Goal: Information Seeking & Learning: Learn about a topic

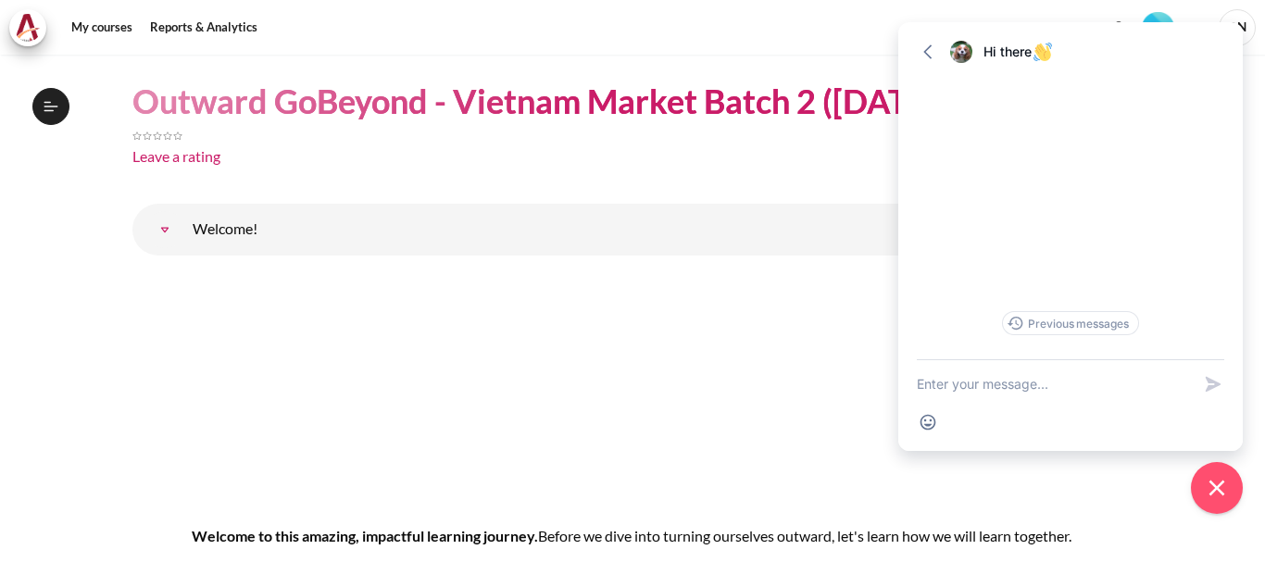
scroll to position [185, 0]
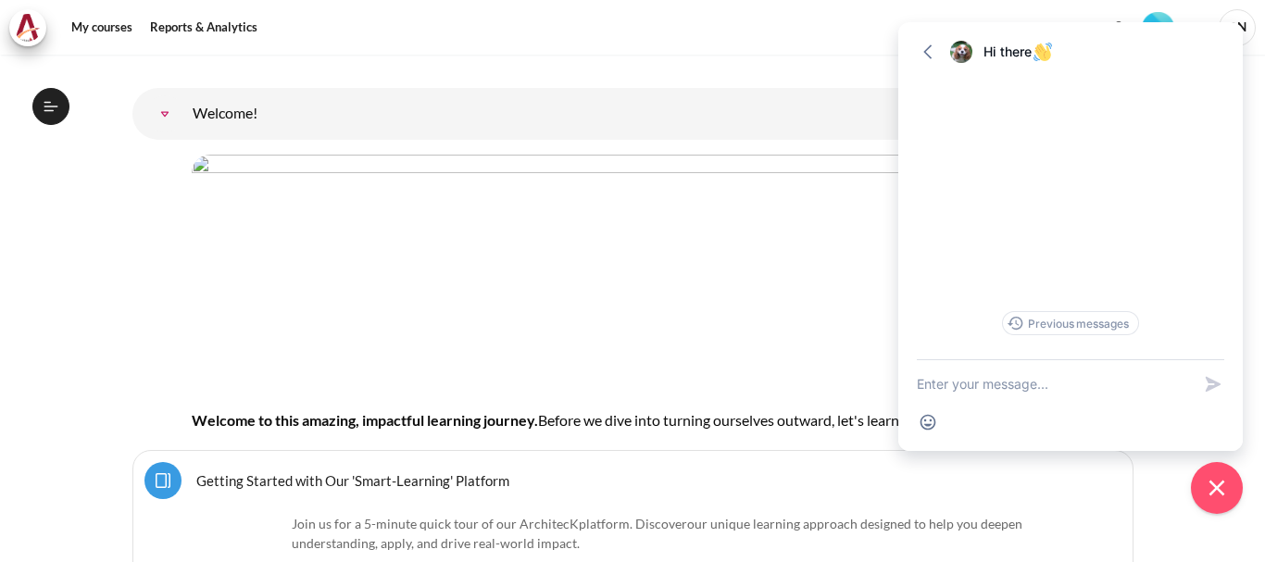
click at [597, 291] on img "Content" at bounding box center [633, 266] width 882 height 223
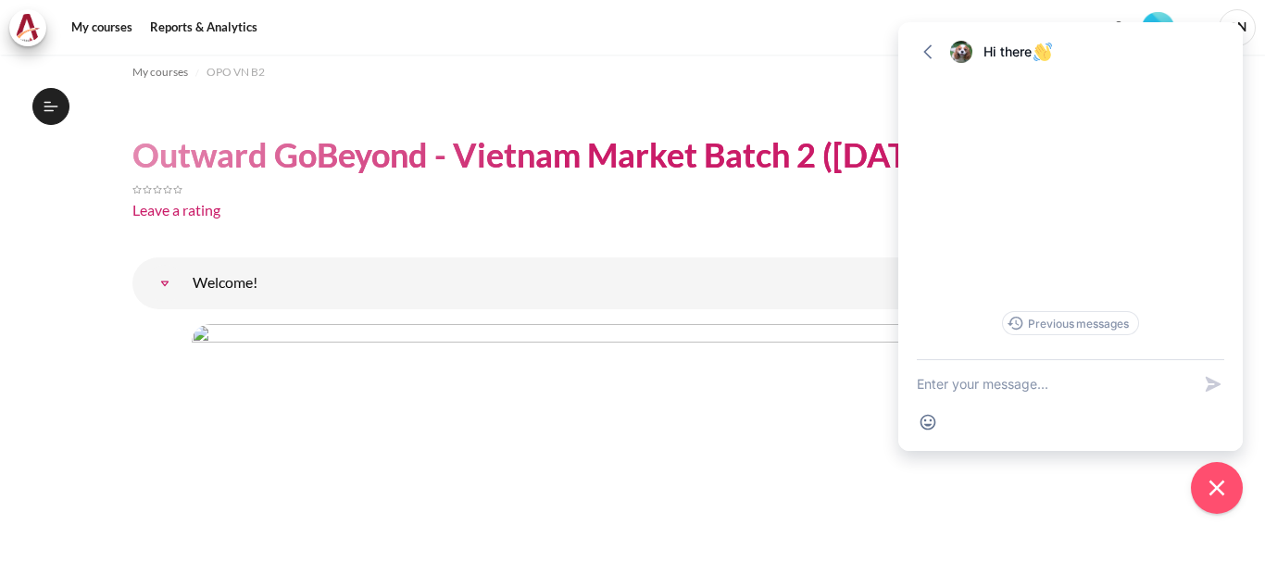
scroll to position [0, 0]
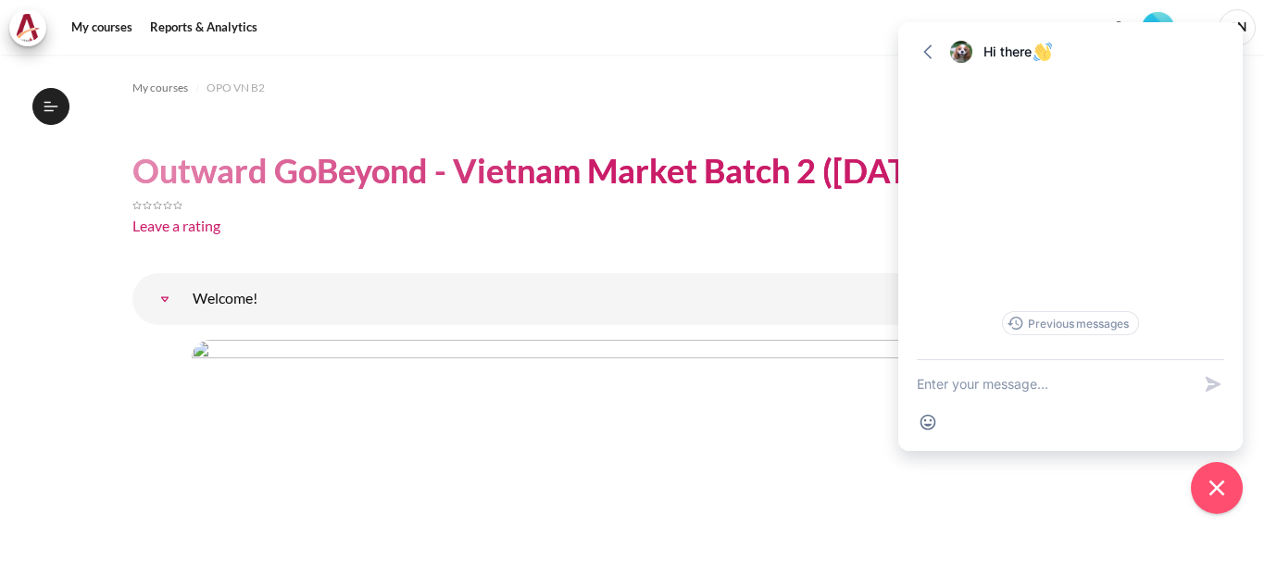
click at [170, 272] on span "Content" at bounding box center [632, 272] width 1001 height 1
click at [1219, 508] on button "Close chat widget" at bounding box center [1216, 487] width 57 height 57
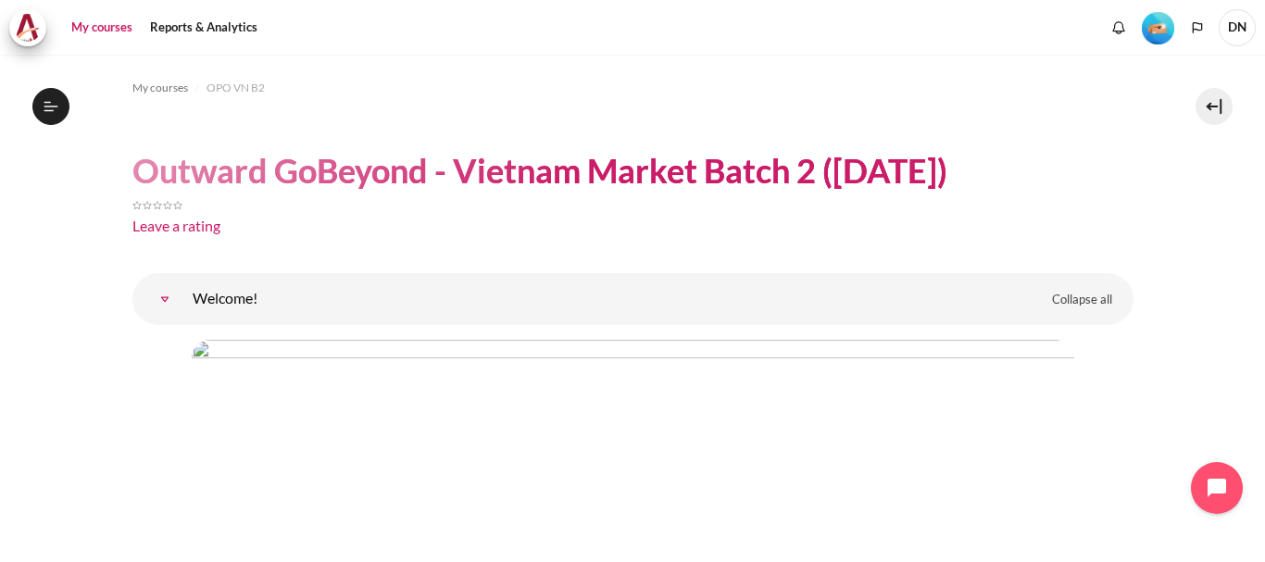
click at [94, 27] on link "My courses" at bounding box center [102, 27] width 74 height 37
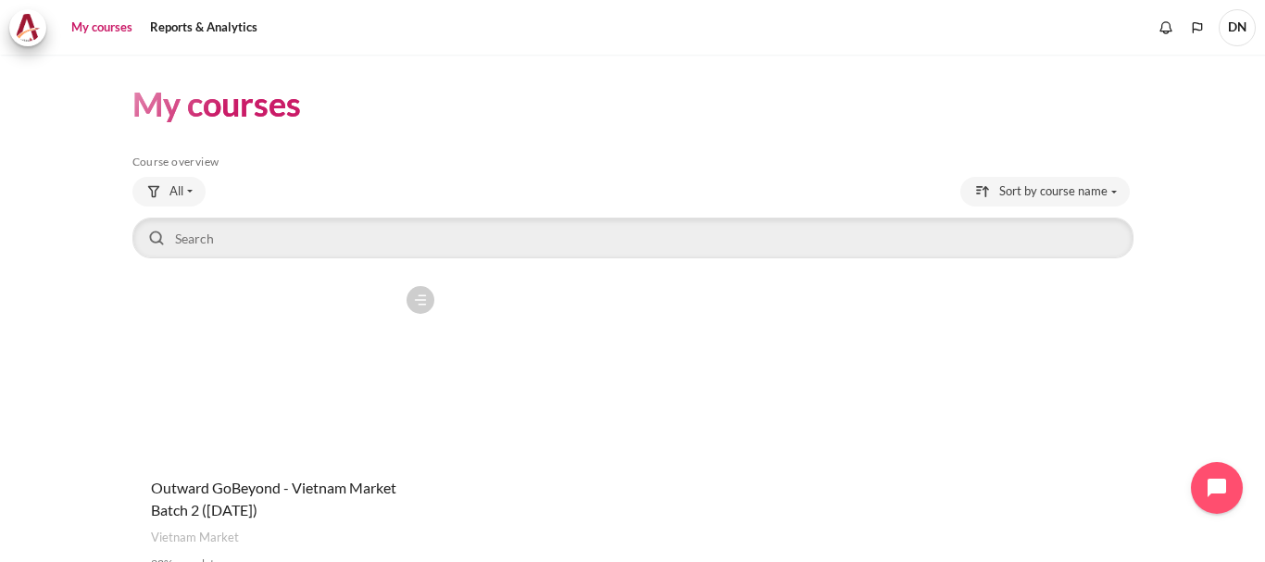
scroll to position [93, 0]
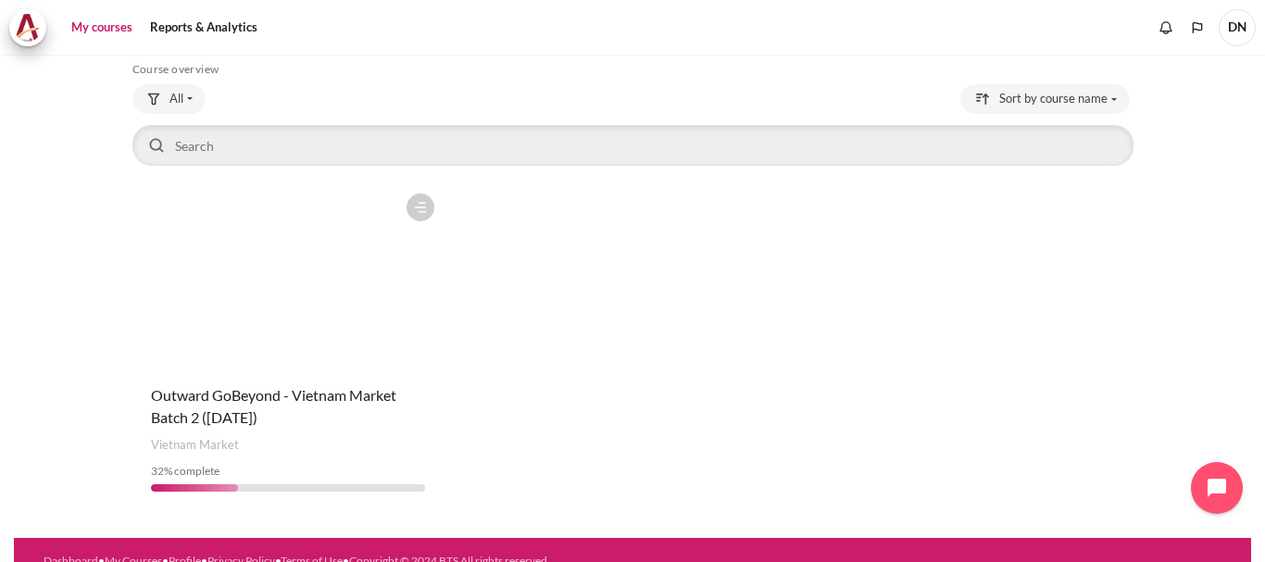
click at [246, 319] on figure "Content" at bounding box center [287, 276] width 311 height 185
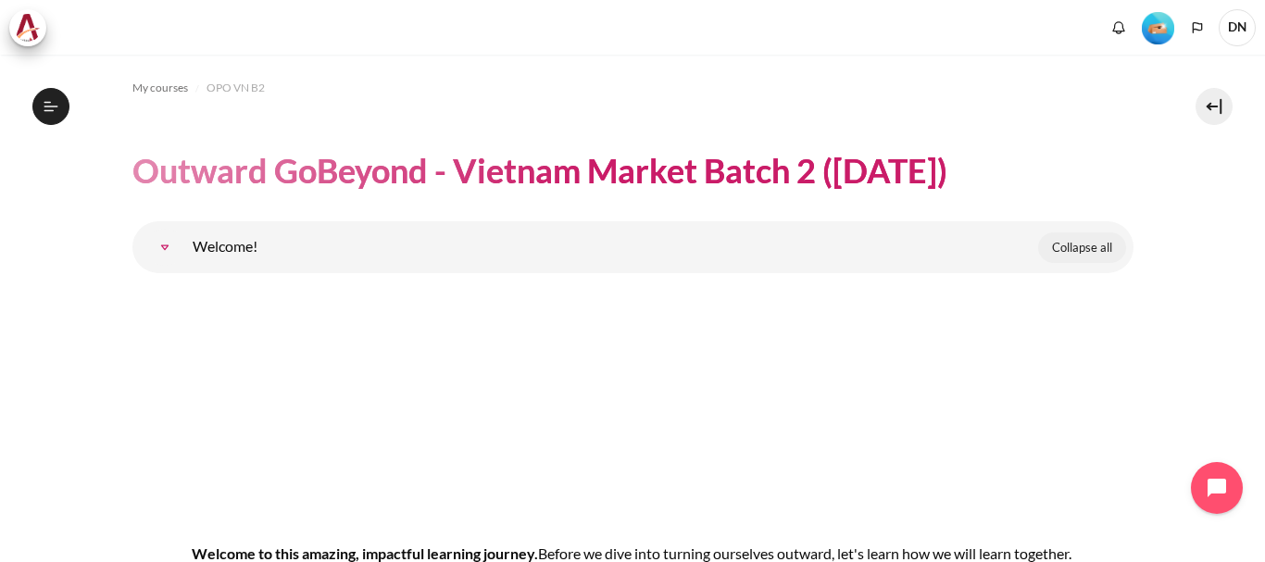
click at [1079, 246] on span "Collapse all" at bounding box center [1082, 248] width 60 height 19
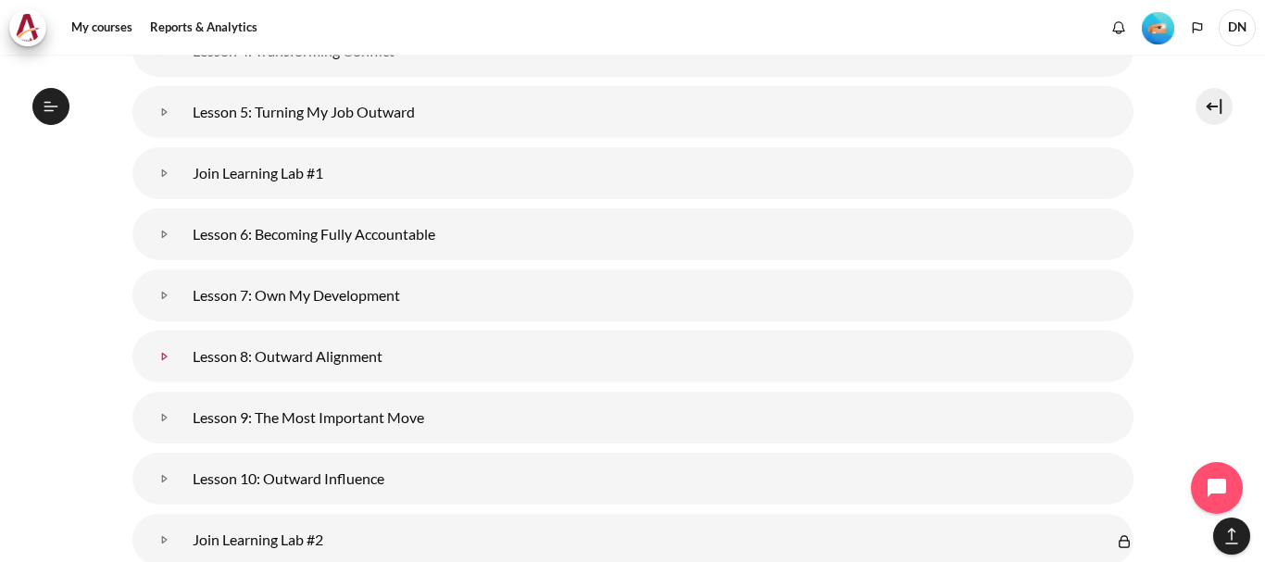
scroll to position [2551, 0]
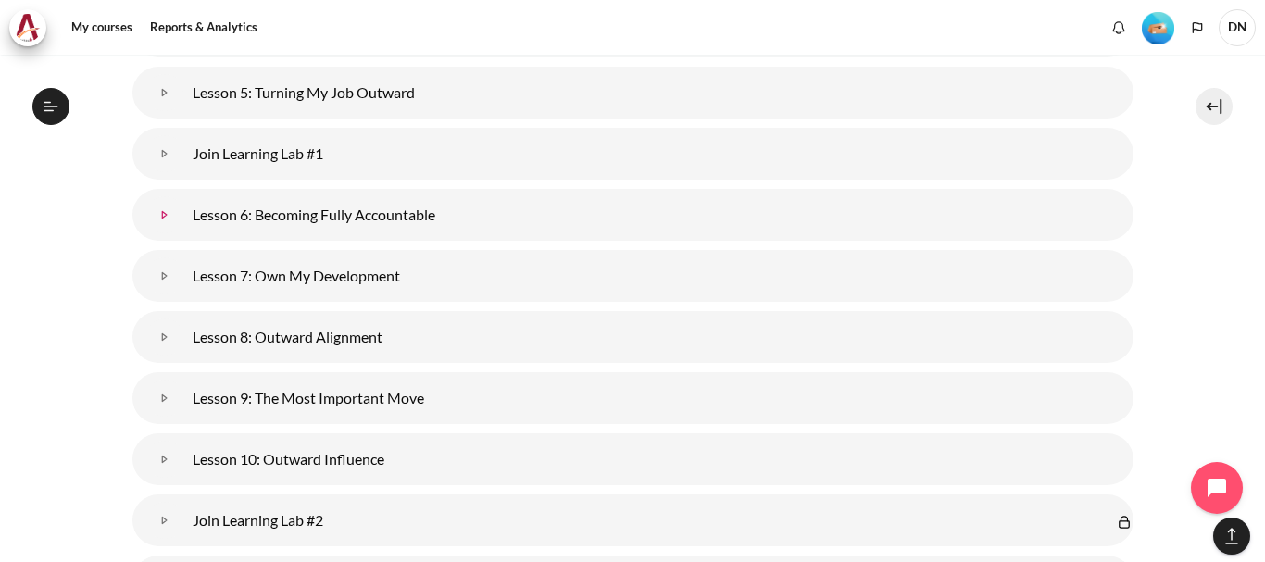
click at [183, 233] on link "Lesson 6: Becoming Fully Accountable" at bounding box center [164, 214] width 37 height 37
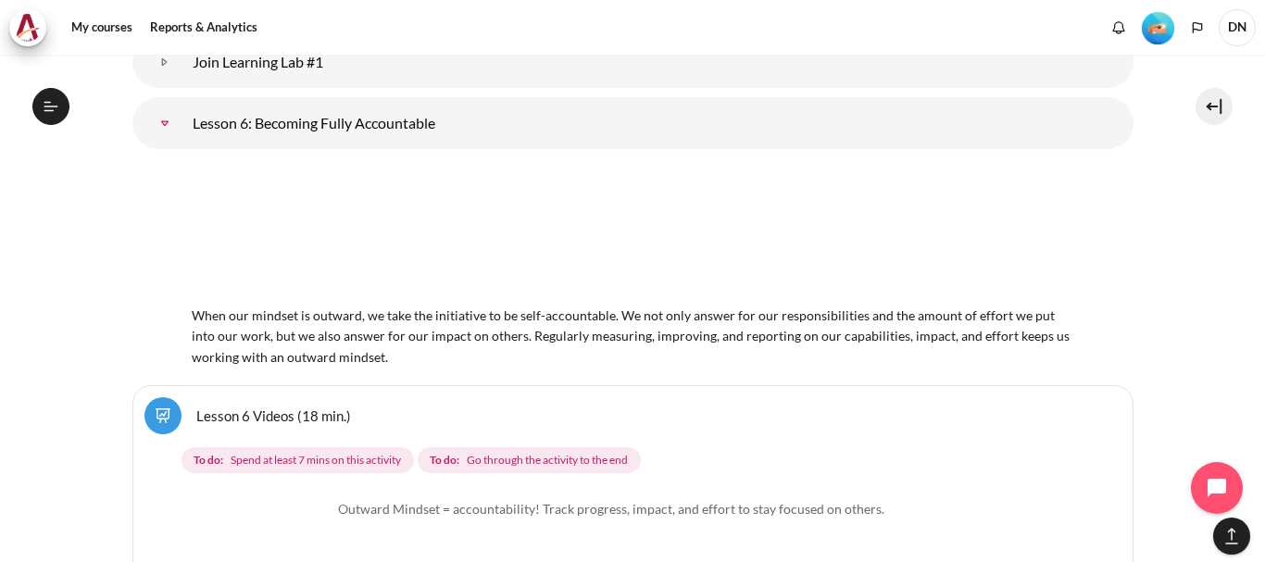
scroll to position [945, 0]
click at [313, 256] on img "Content" at bounding box center [633, 232] width 882 height 138
click at [611, 274] on img "Content" at bounding box center [633, 232] width 882 height 138
drag, startPoint x: 617, startPoint y: 254, endPoint x: 420, endPoint y: 209, distance: 202.1
click at [617, 253] on img "Content" at bounding box center [633, 232] width 882 height 138
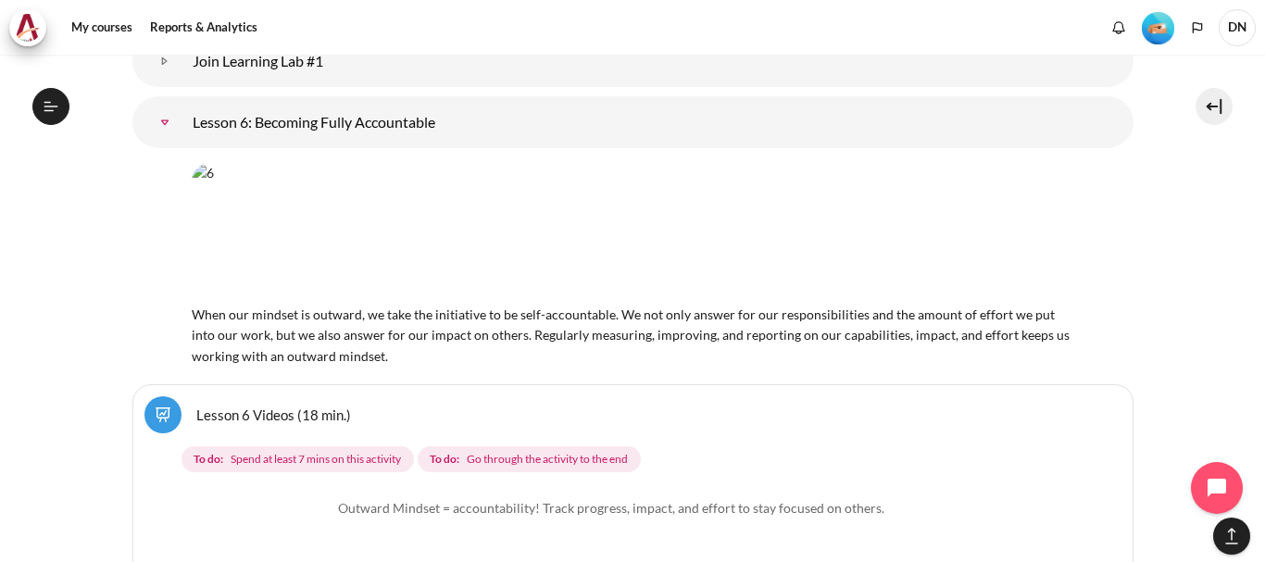
click at [183, 138] on link "Lesson 6: Becoming Fully Accountable" at bounding box center [164, 122] width 37 height 37
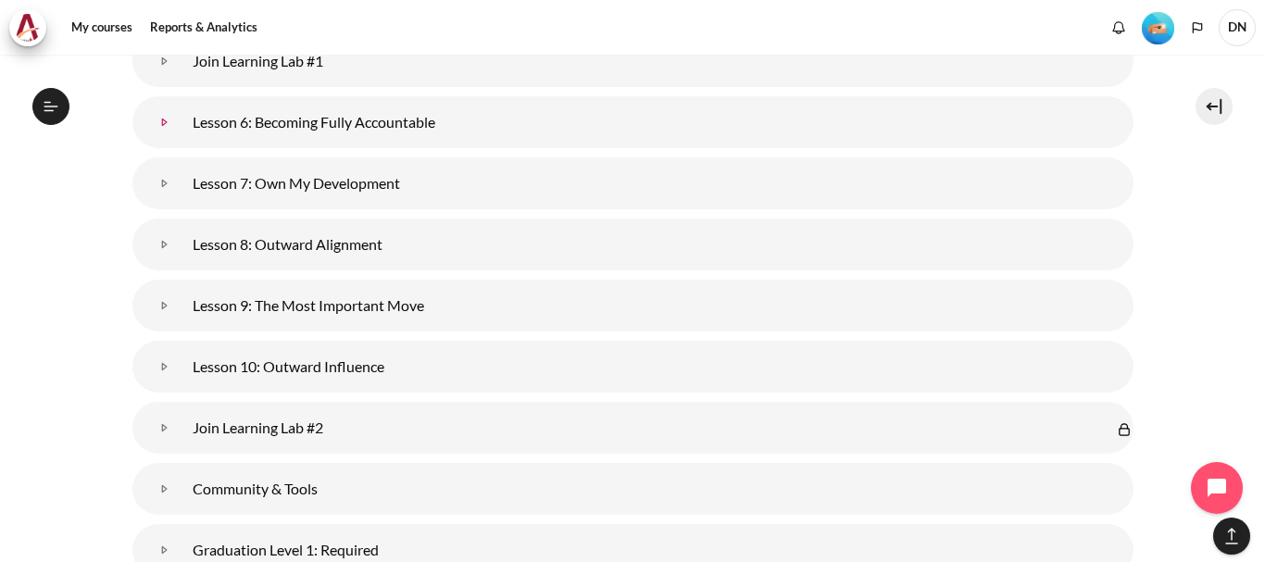
click at [183, 141] on link "Lesson 6: Becoming Fully Accountable" at bounding box center [164, 122] width 37 height 37
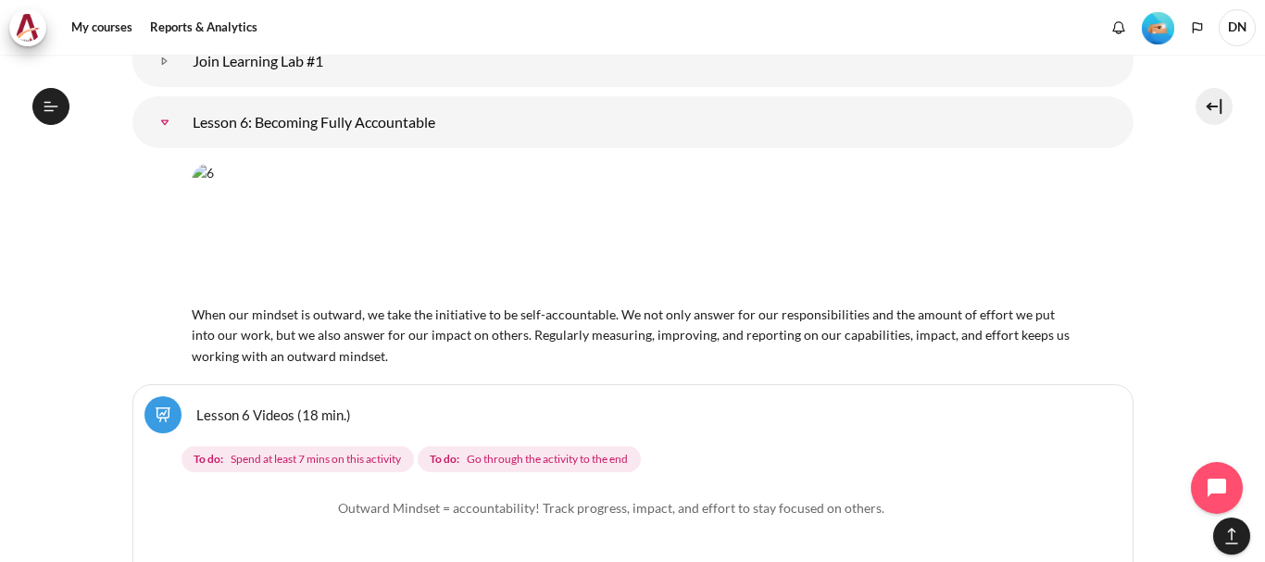
drag, startPoint x: 229, startPoint y: 351, endPoint x: 272, endPoint y: 278, distance: 85.1
click at [229, 345] on span "When our mindset is outward, we take the initiative to be self-accountable. We …" at bounding box center [633, 324] width 882 height 79
click at [555, 247] on img "Content" at bounding box center [633, 232] width 882 height 138
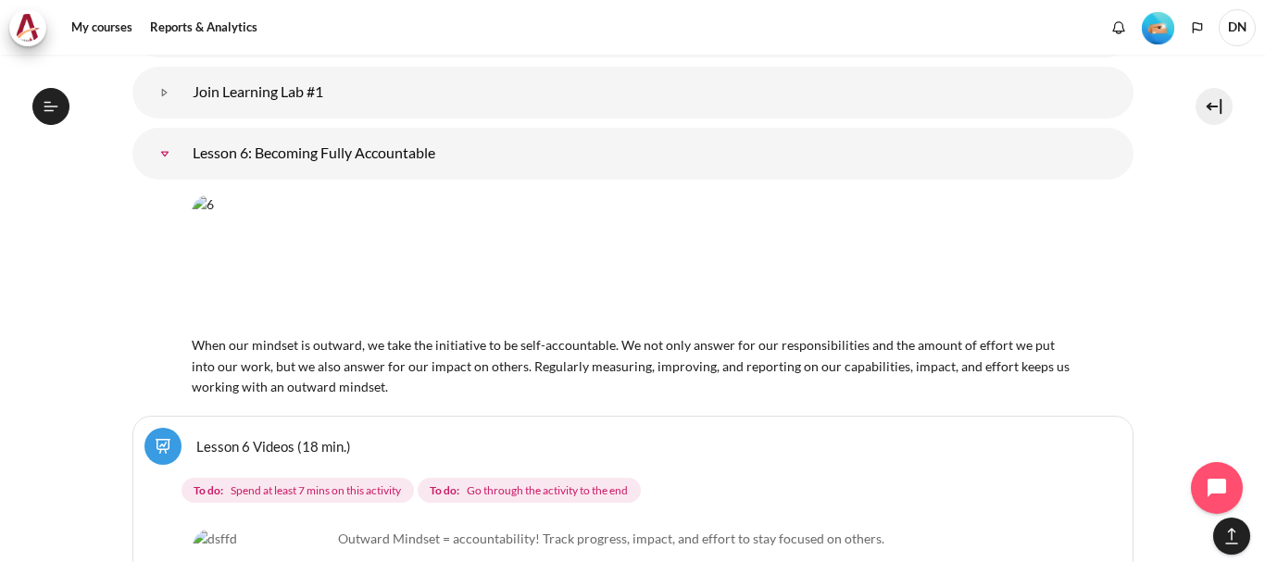
click at [167, 137] on link "Lesson 6: Becoming Fully Accountable" at bounding box center [164, 153] width 37 height 37
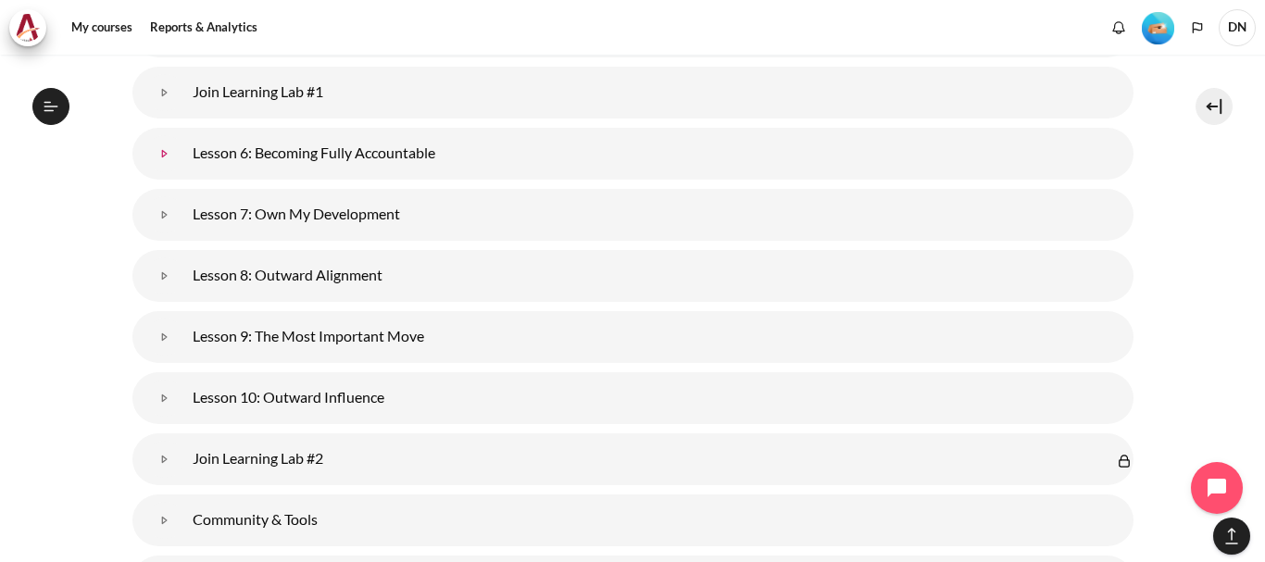
click at [167, 137] on link "Lesson 6: Becoming Fully Accountable" at bounding box center [164, 153] width 37 height 37
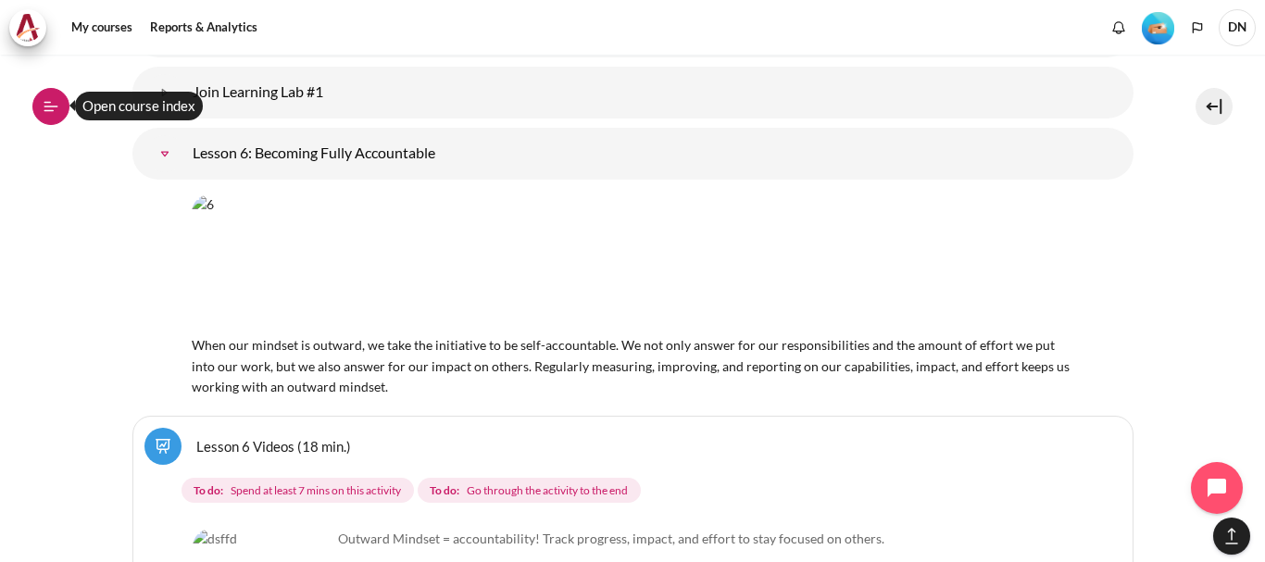
click at [41, 97] on button "Open course index" at bounding box center [50, 106] width 37 height 37
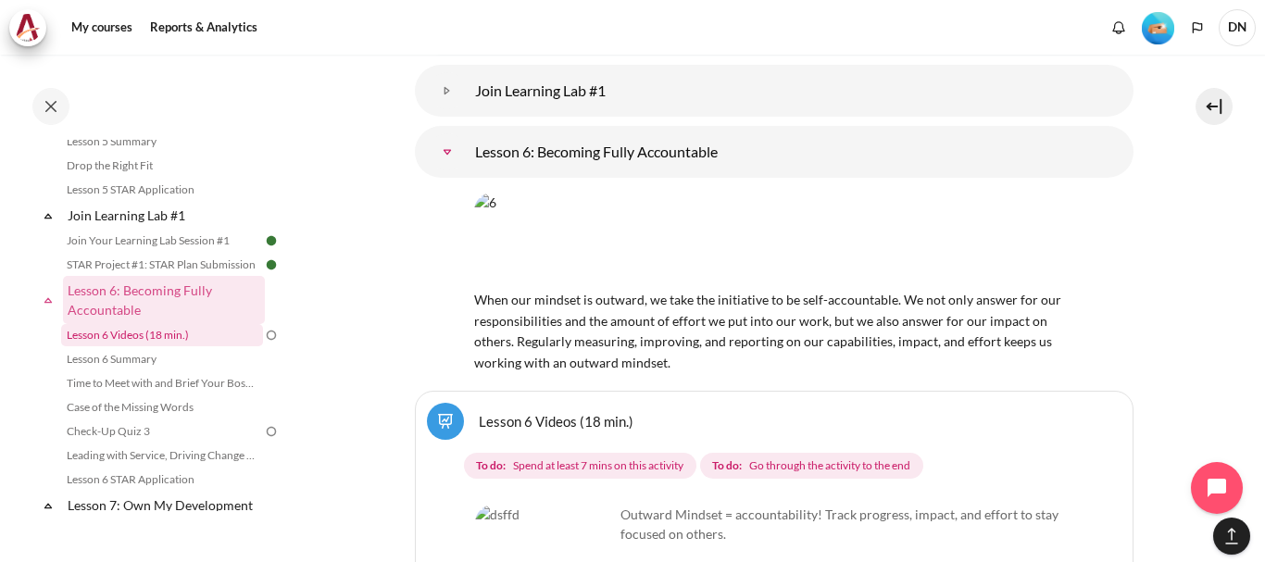
click at [172, 346] on link "Lesson 6 Videos (18 min.)" at bounding box center [162, 335] width 202 height 22
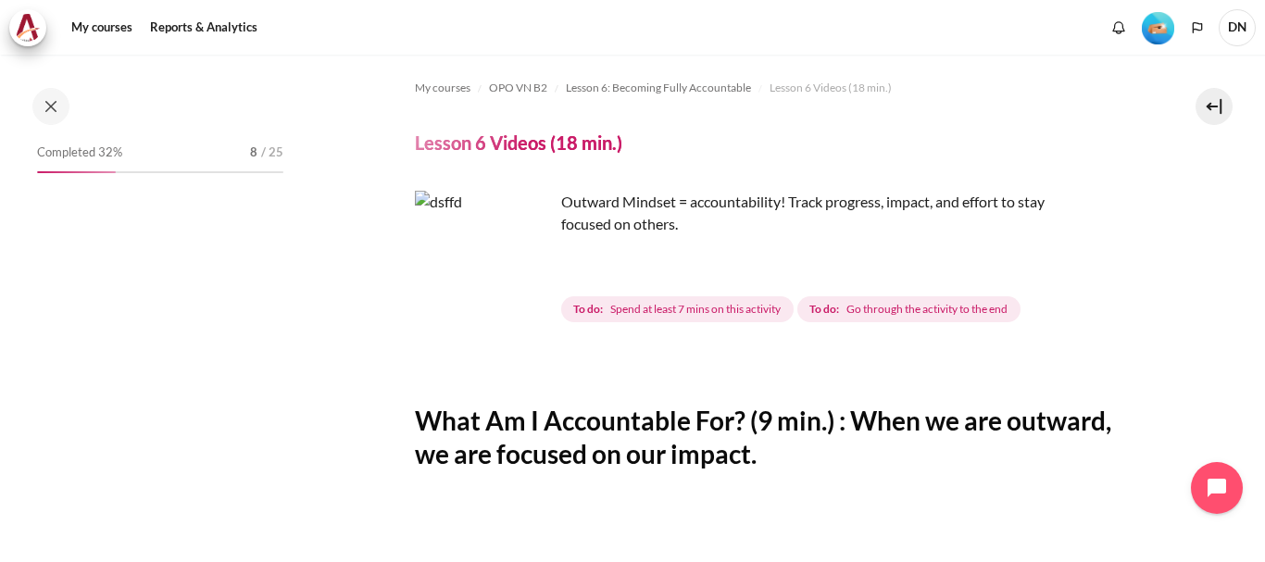
scroll to position [975, 0]
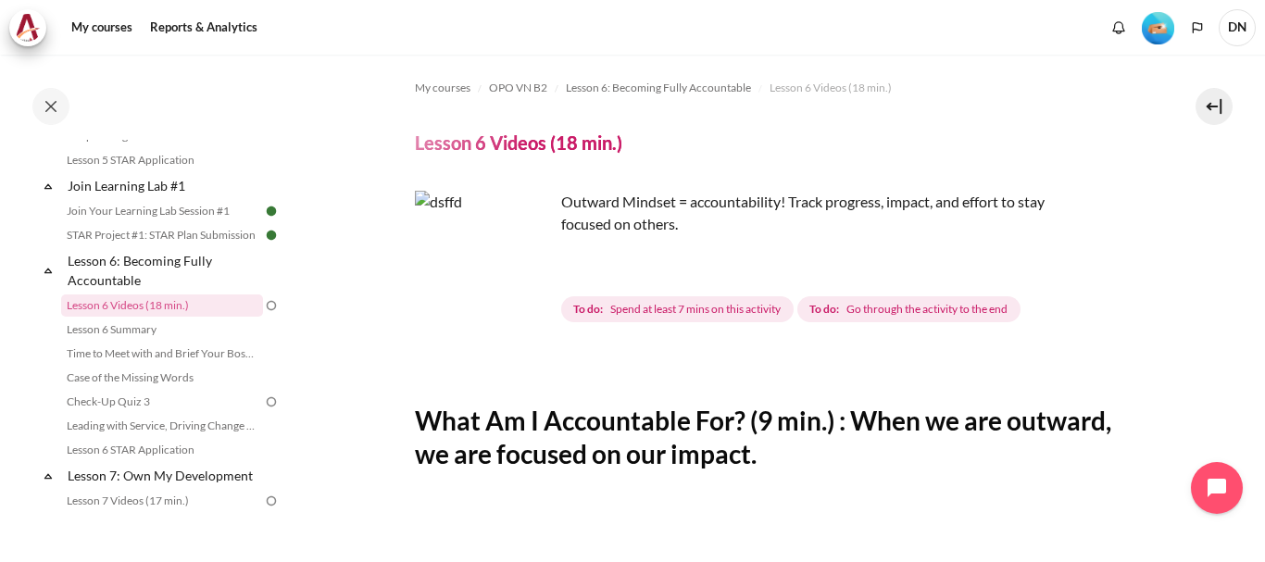
click at [527, 287] on img "Content" at bounding box center [484, 260] width 139 height 139
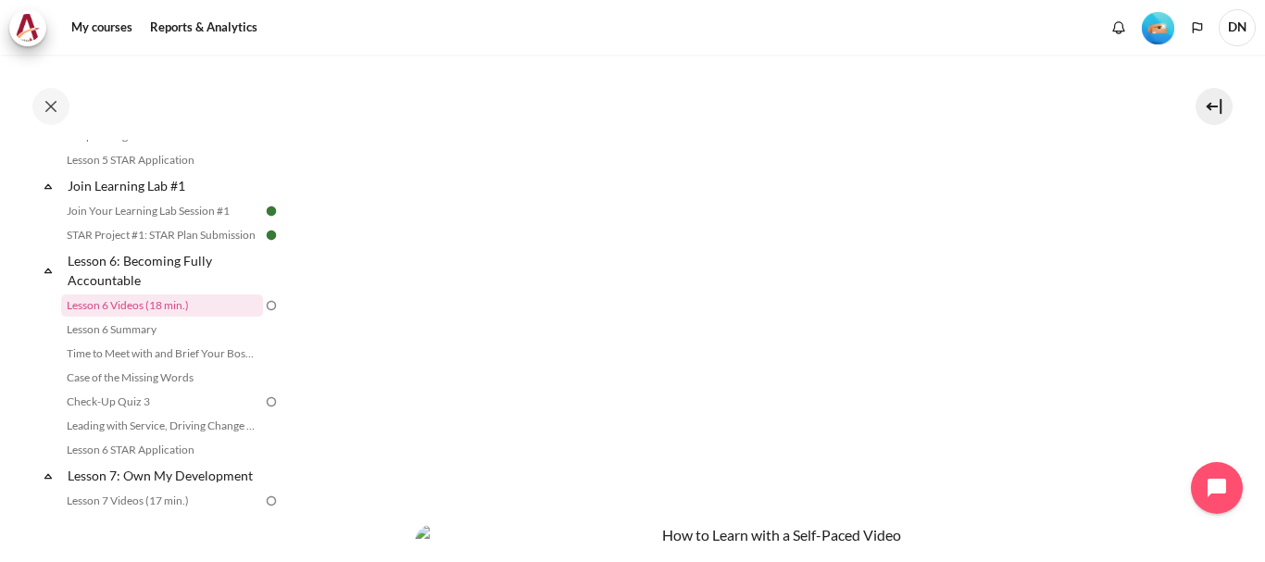
scroll to position [463, 0]
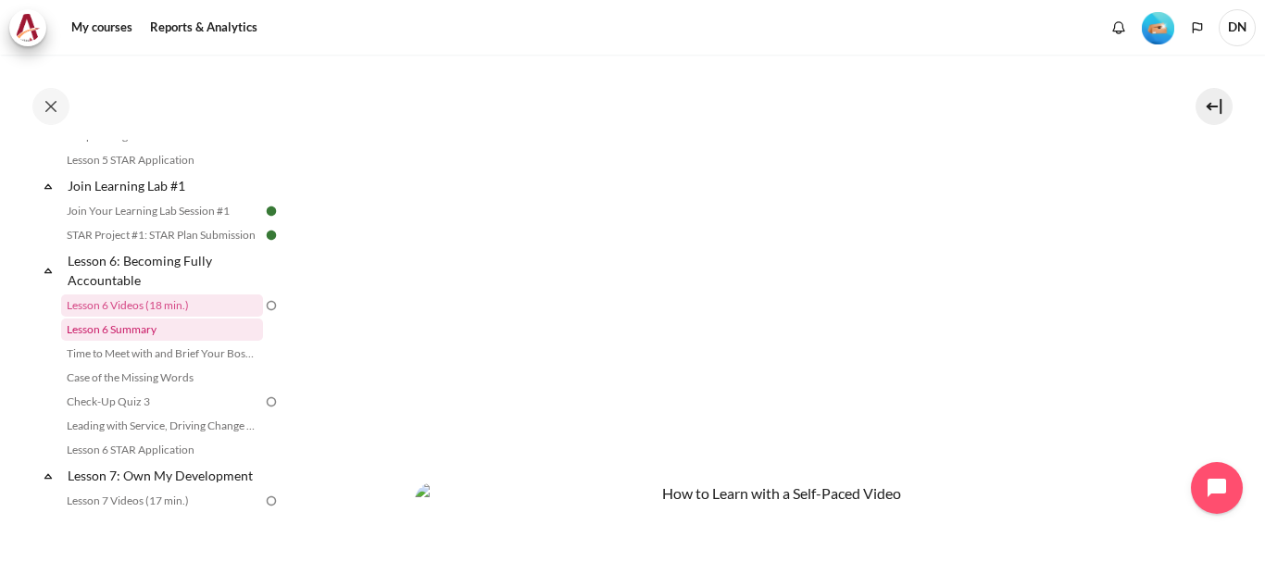
click at [132, 341] on link "Lesson 6 Summary" at bounding box center [162, 329] width 202 height 22
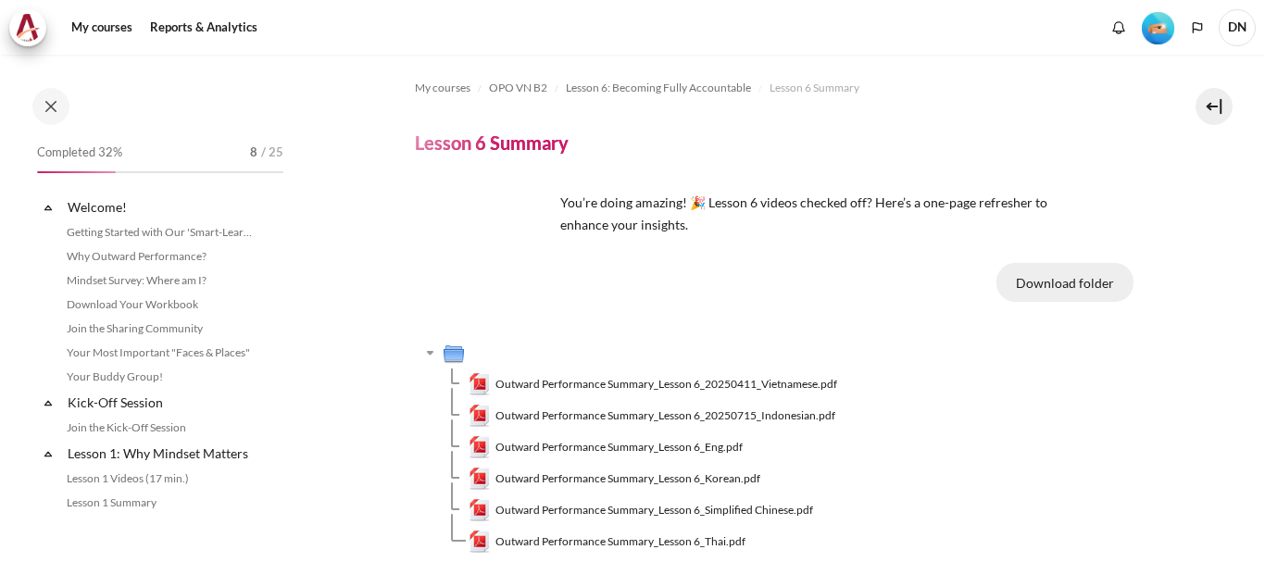
scroll to position [999, 0]
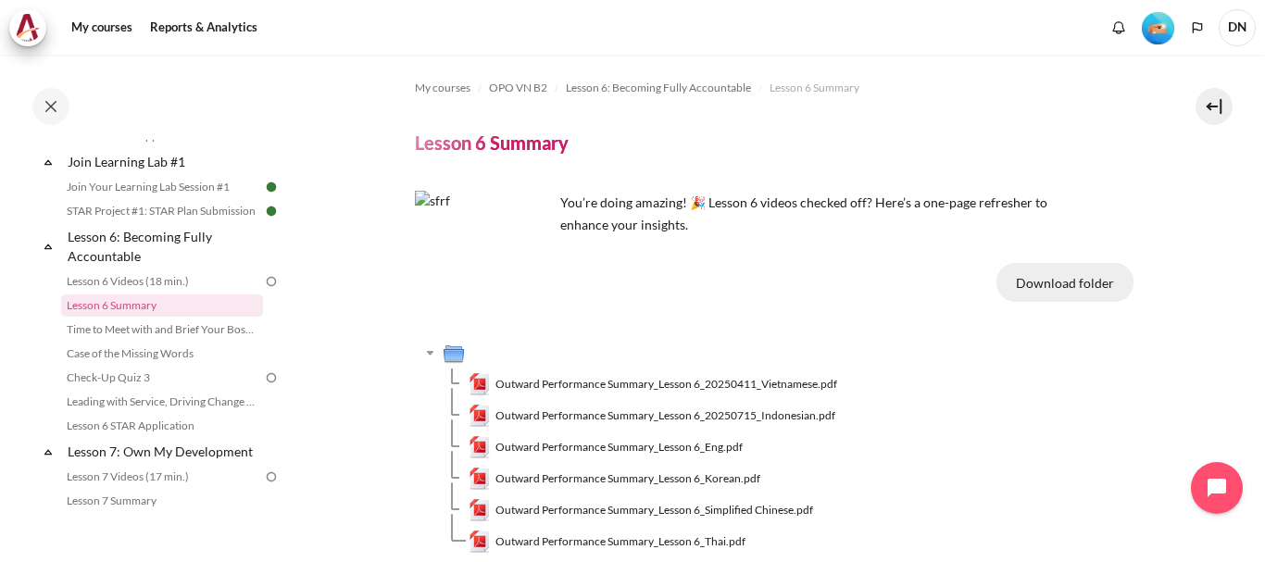
click at [1068, 281] on button "Download folder" at bounding box center [1064, 282] width 137 height 39
click at [152, 341] on link "Time to Meet with and Brief Your Boss #1" at bounding box center [162, 329] width 202 height 22
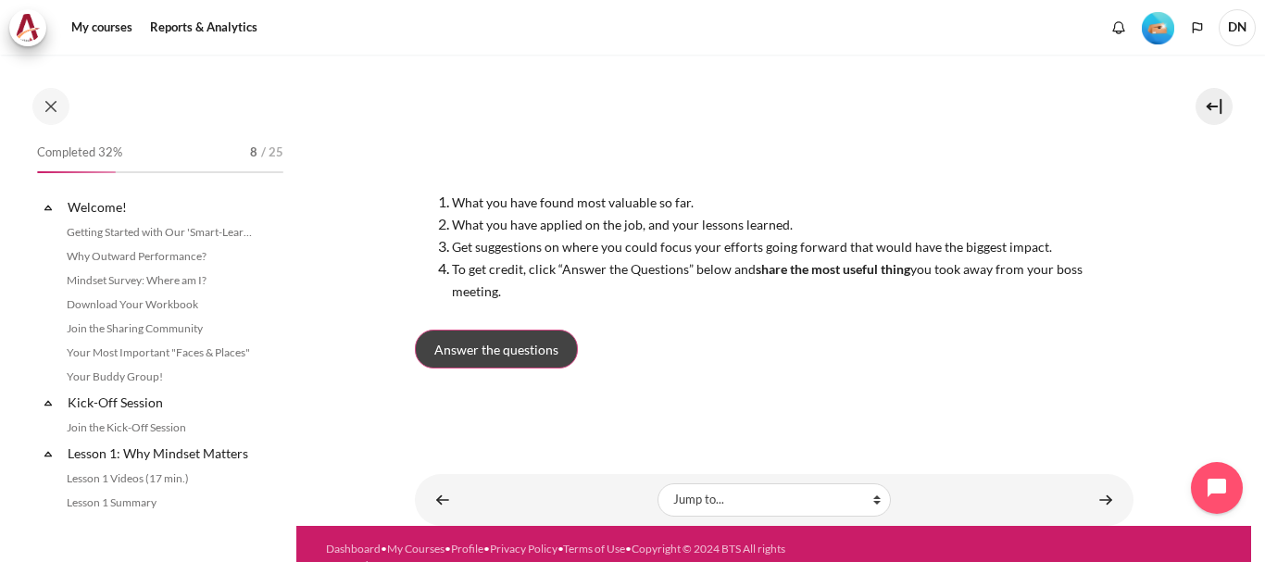
scroll to position [1023, 0]
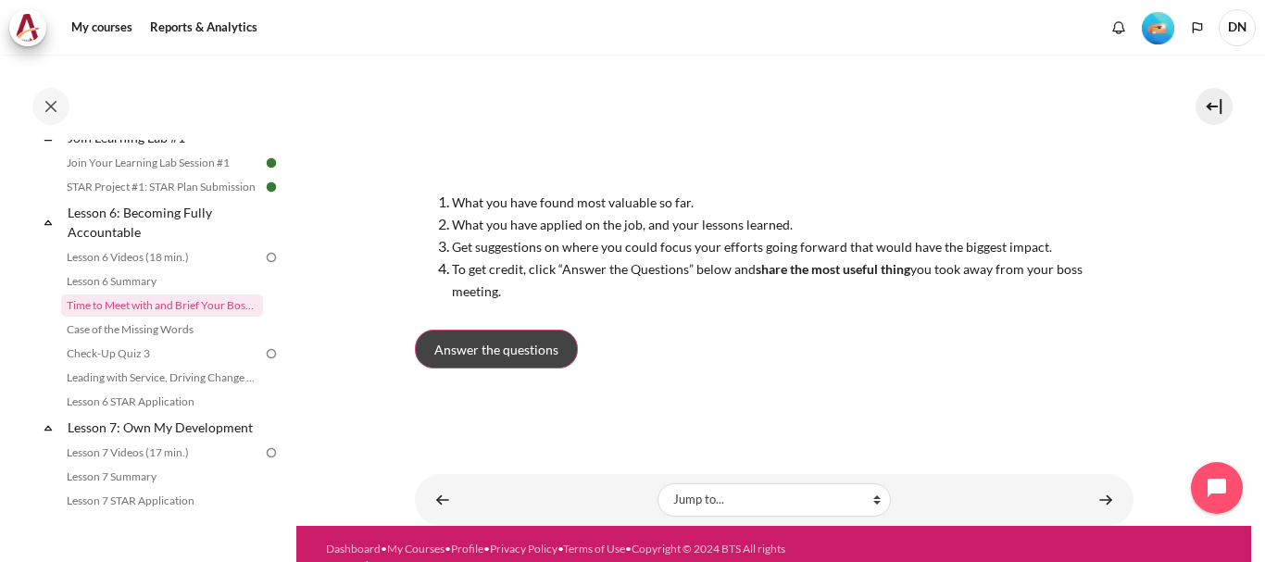
click at [496, 355] on span "Answer the questions" at bounding box center [496, 349] width 124 height 19
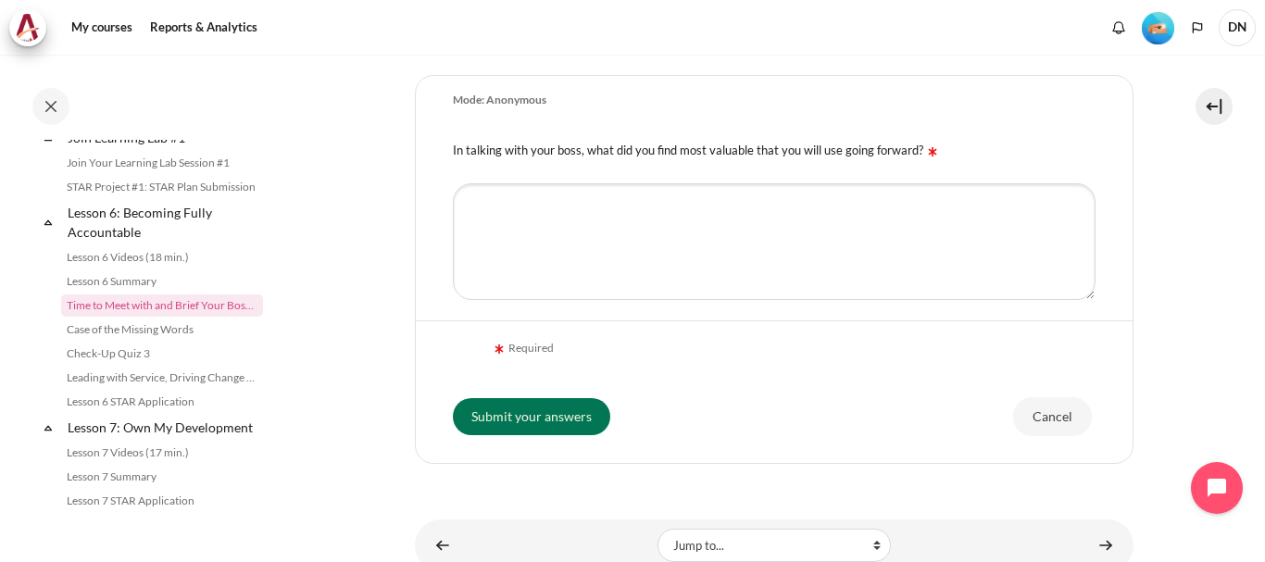
scroll to position [463, 0]
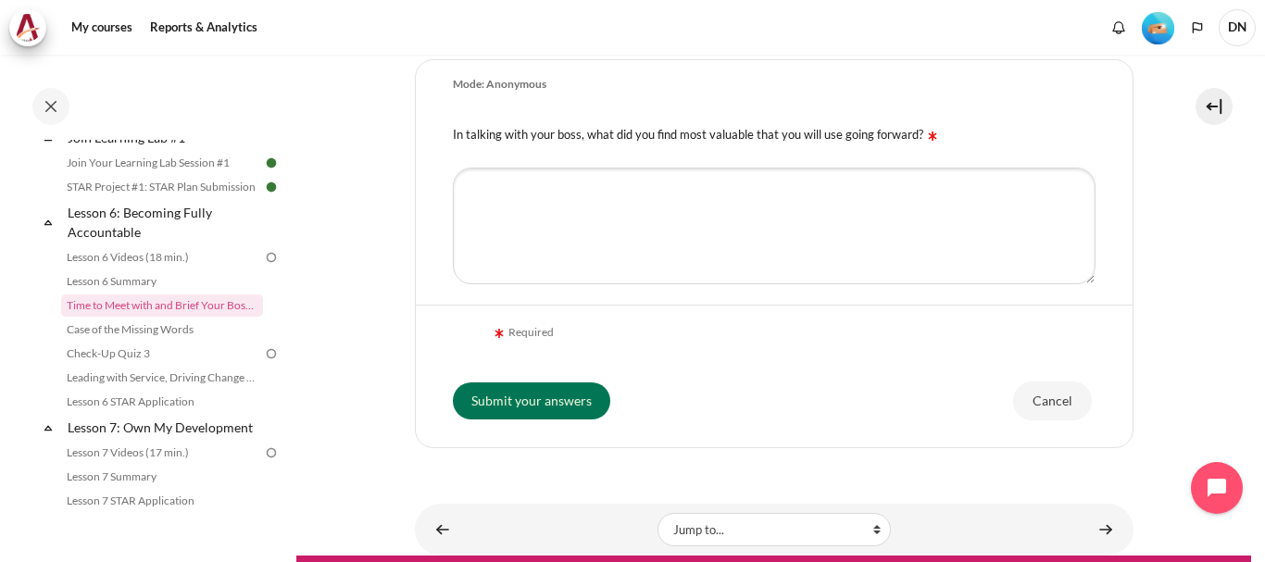
drag, startPoint x: 450, startPoint y: 128, endPoint x: 919, endPoint y: 124, distance: 469.4
click at [919, 124] on div "In talking with your boss, what did you find most valuable that you will use go…" at bounding box center [774, 132] width 717 height 47
copy label "In talking with your boss, what did you find most valuable that you will use go…"
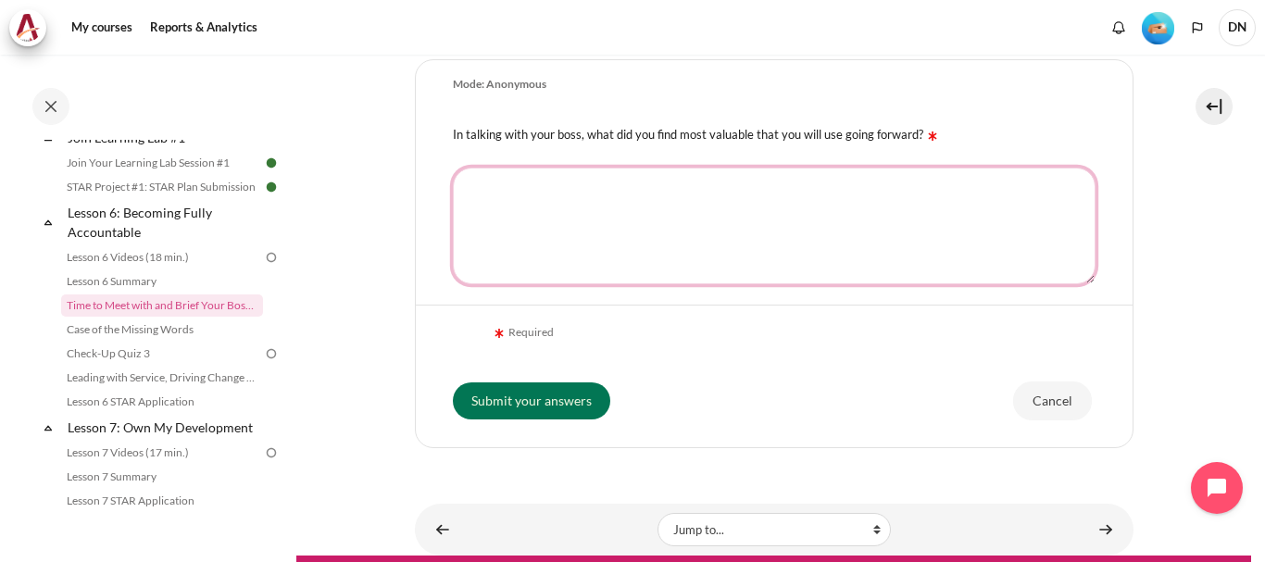
drag, startPoint x: 525, startPoint y: 195, endPoint x: 525, endPoint y: 185, distance: 10.2
click at [525, 194] on textarea "In talking with your boss, what did you find most valuable that you will use go…" at bounding box center [774, 226] width 642 height 117
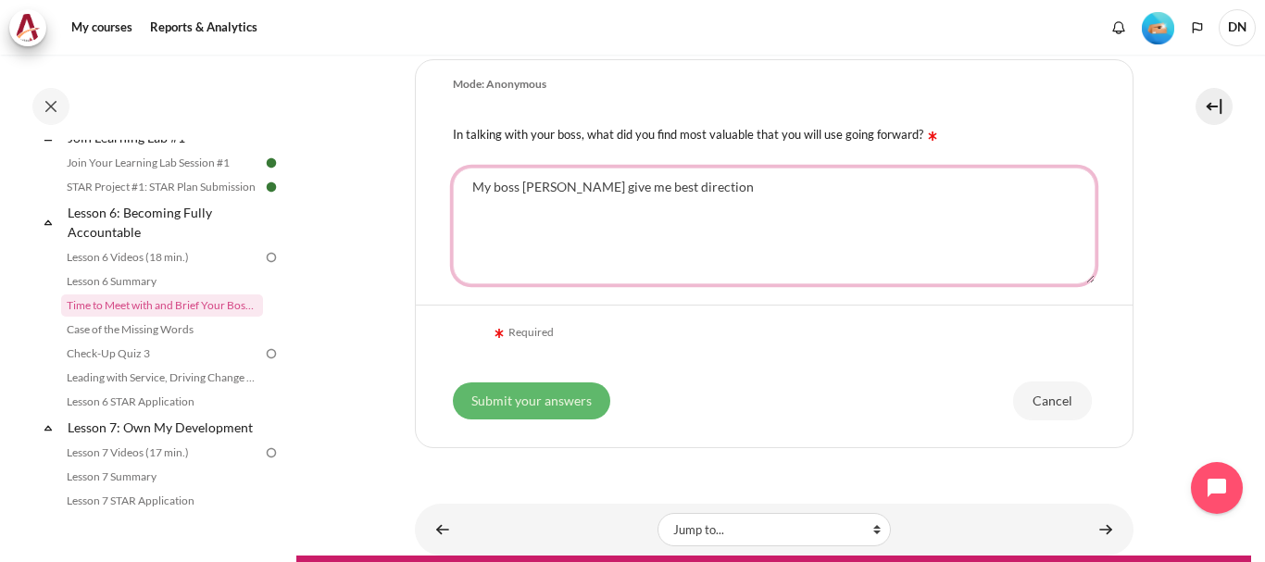
type textarea "My boss alway give me best direction"
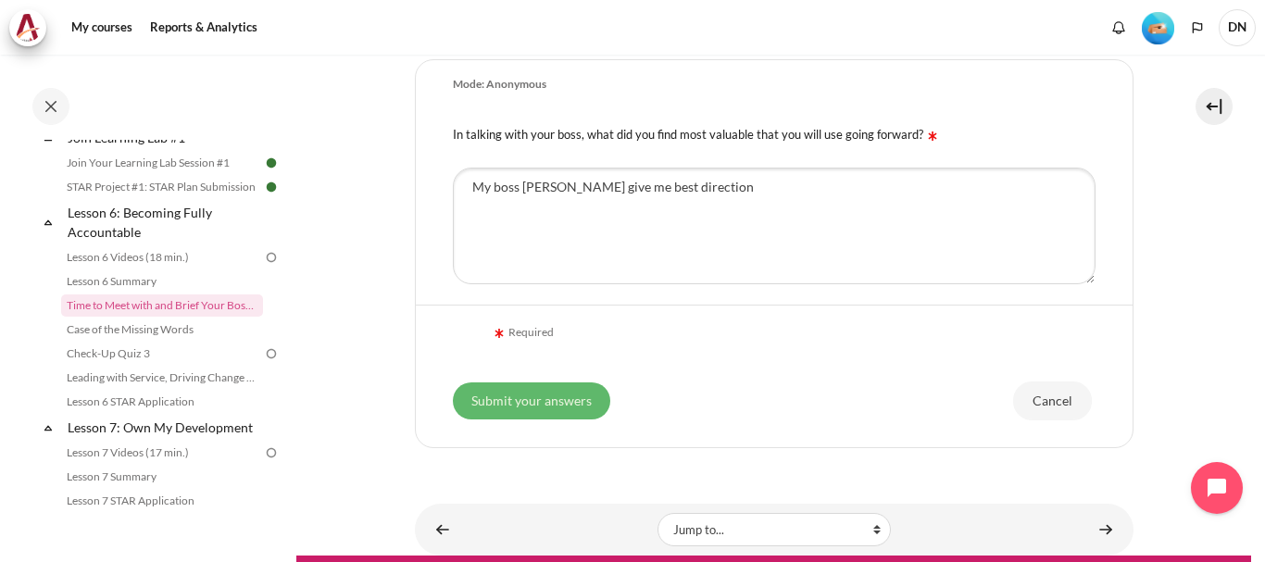
click at [530, 408] on input "Submit your answers" at bounding box center [531, 400] width 157 height 37
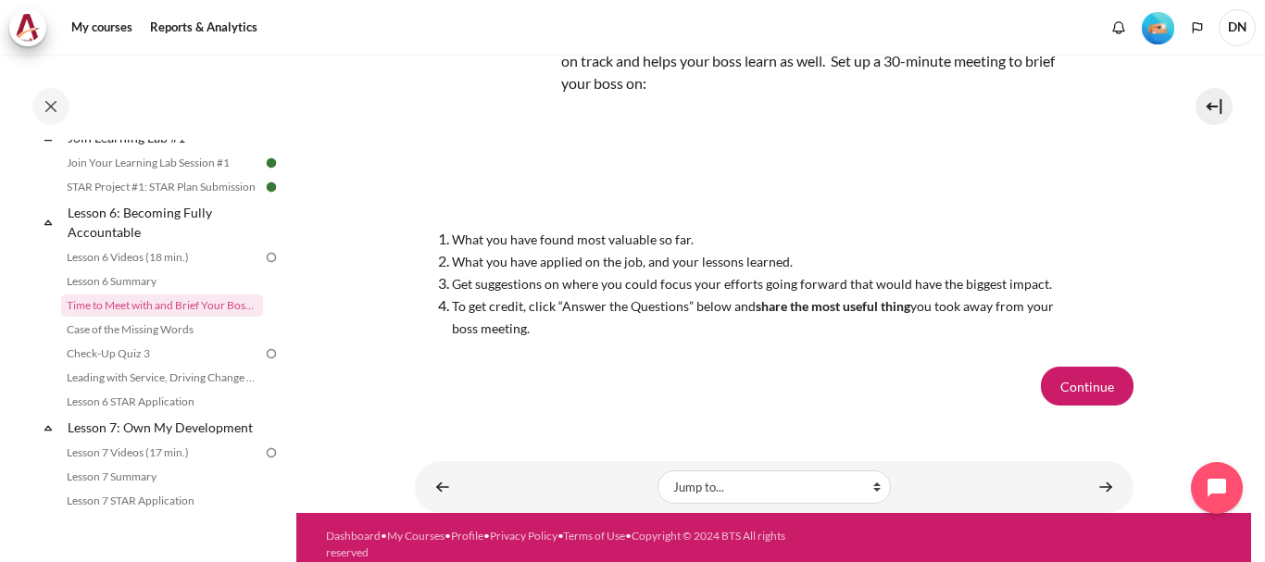
scroll to position [215, 0]
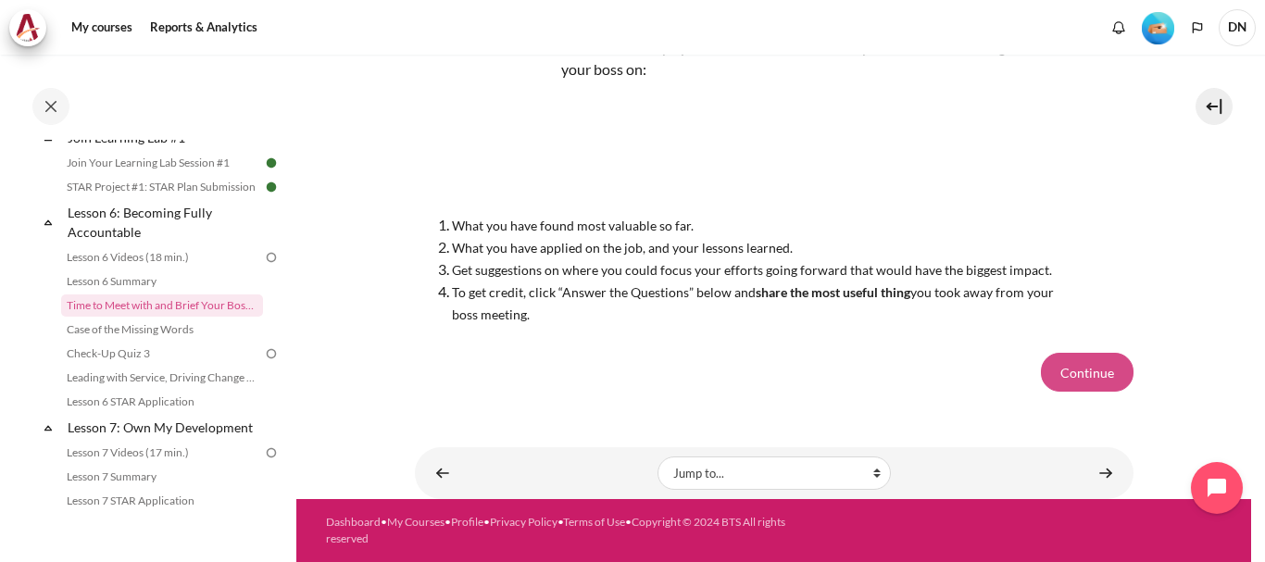
click at [1060, 367] on button "Continue" at bounding box center [1087, 372] width 93 height 39
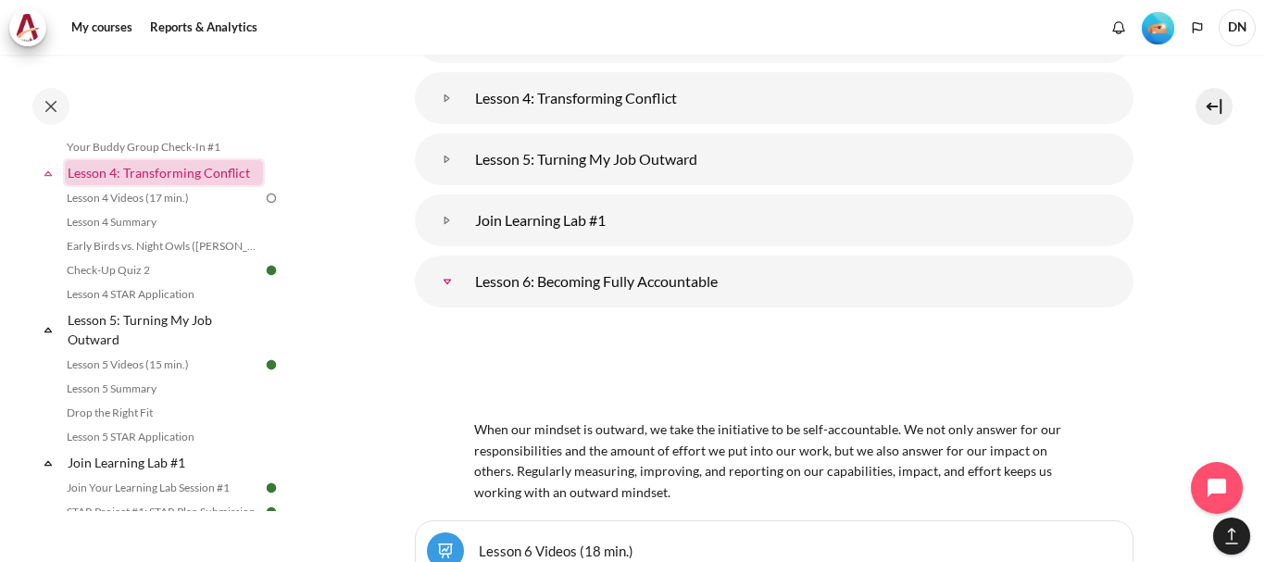
scroll to position [976, 0]
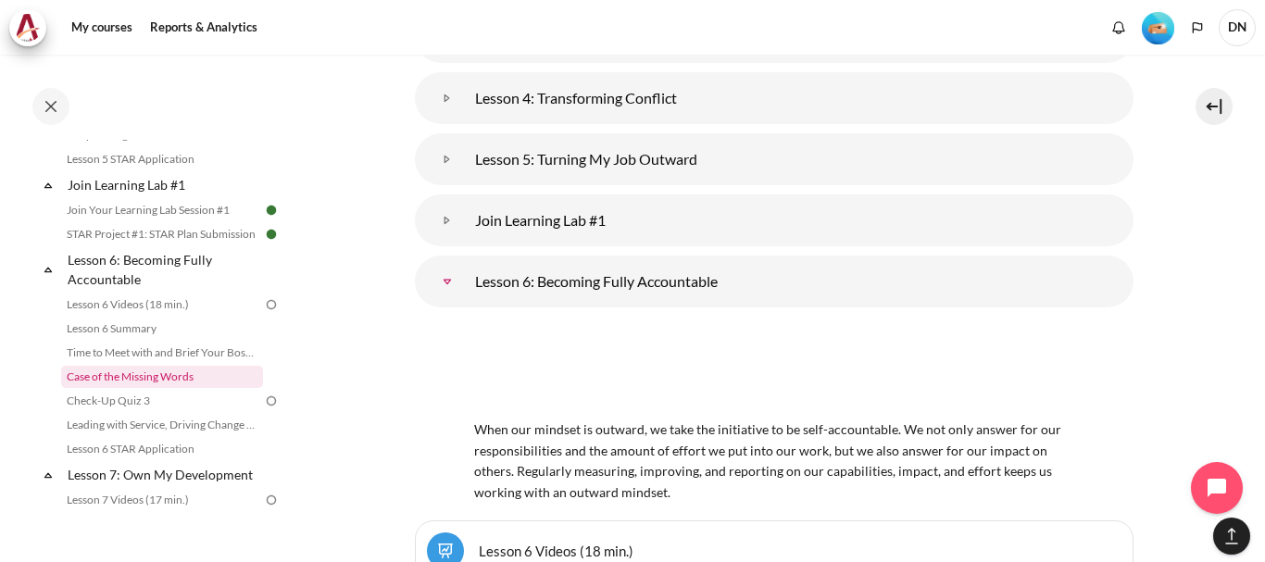
click at [159, 388] on link "Case of the Missing Words" at bounding box center [162, 377] width 202 height 22
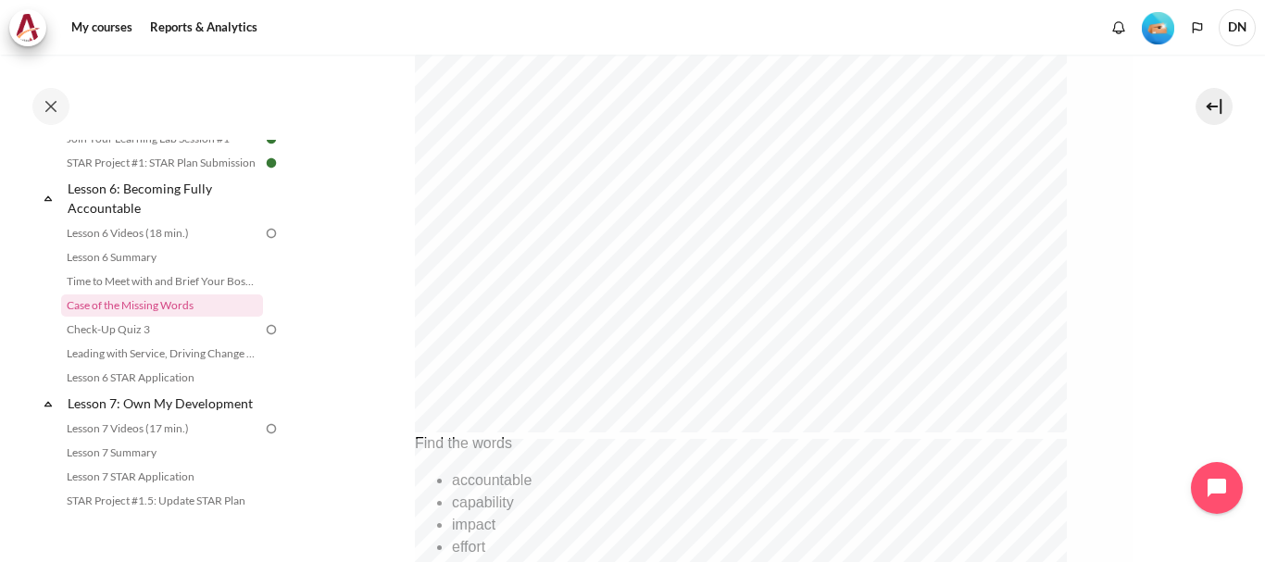
scroll to position [741, 0]
click at [501, 465] on ul "accountable capability impact effort ownership" at bounding box center [741, 481] width 654 height 111
click at [501, 448] on div "accountable" at bounding box center [759, 437] width 617 height 22
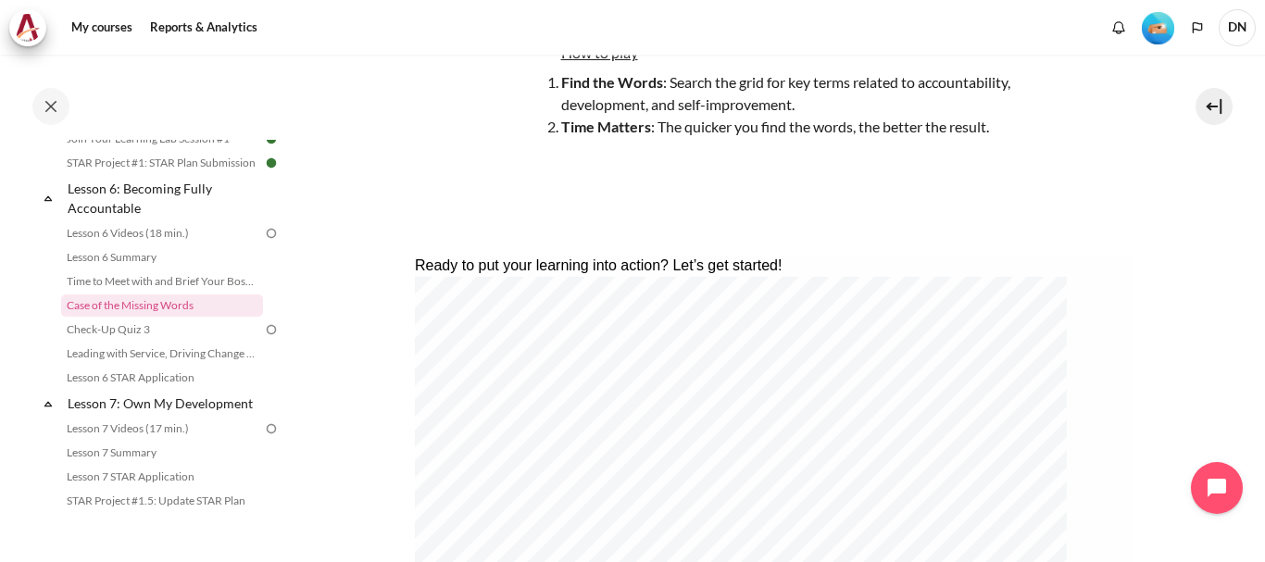
scroll to position [120, 0]
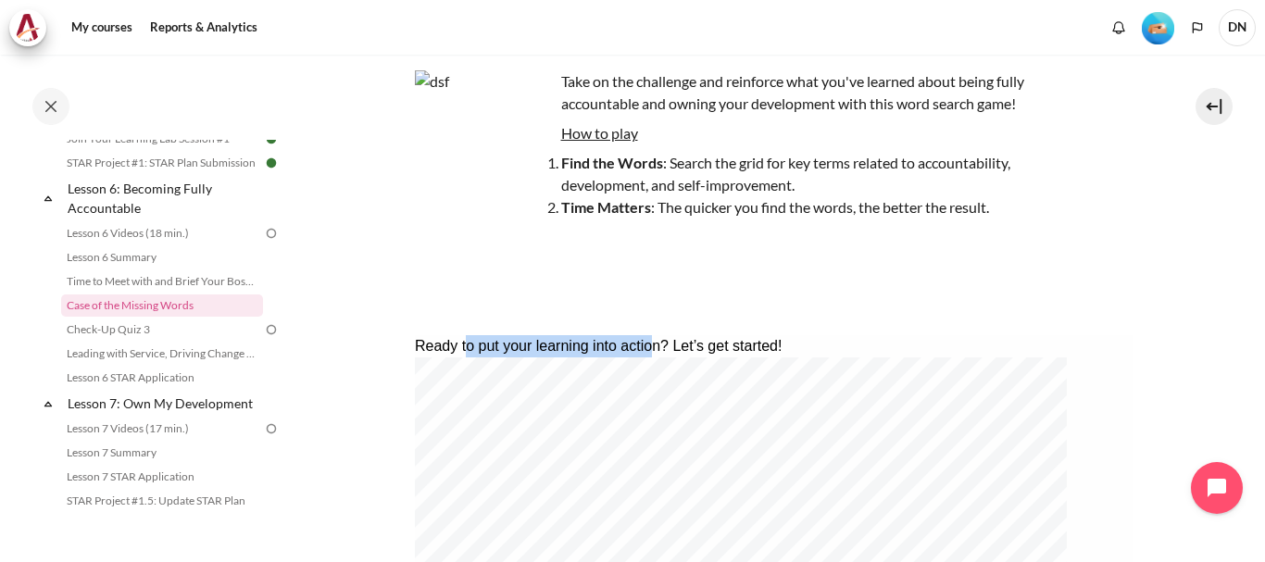
drag, startPoint x: 692, startPoint y: 346, endPoint x: 712, endPoint y: 346, distance: 19.4
click at [712, 346] on div "Ready to put your learning into action? Let’s get started!" at bounding box center [741, 346] width 654 height 22
drag, startPoint x: 796, startPoint y: 355, endPoint x: 808, endPoint y: 355, distance: 12.1
click at [804, 355] on div "Ready to put your learning into action? Let’s get started!" at bounding box center [741, 346] width 654 height 22
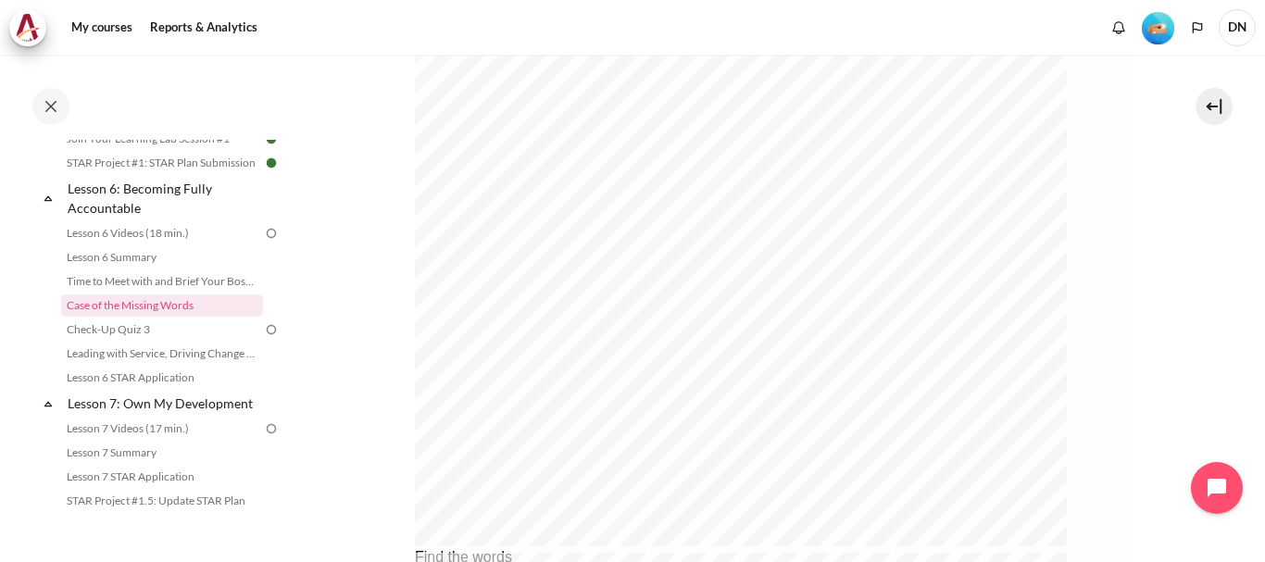
scroll to position [954, 0]
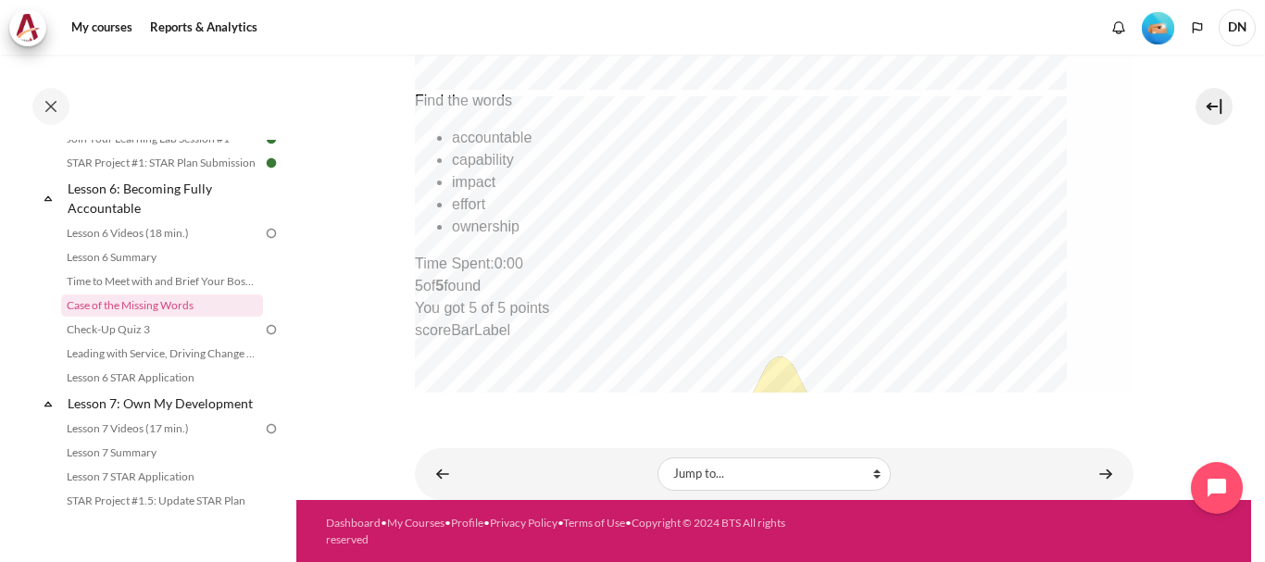
scroll to position [1041, 0]
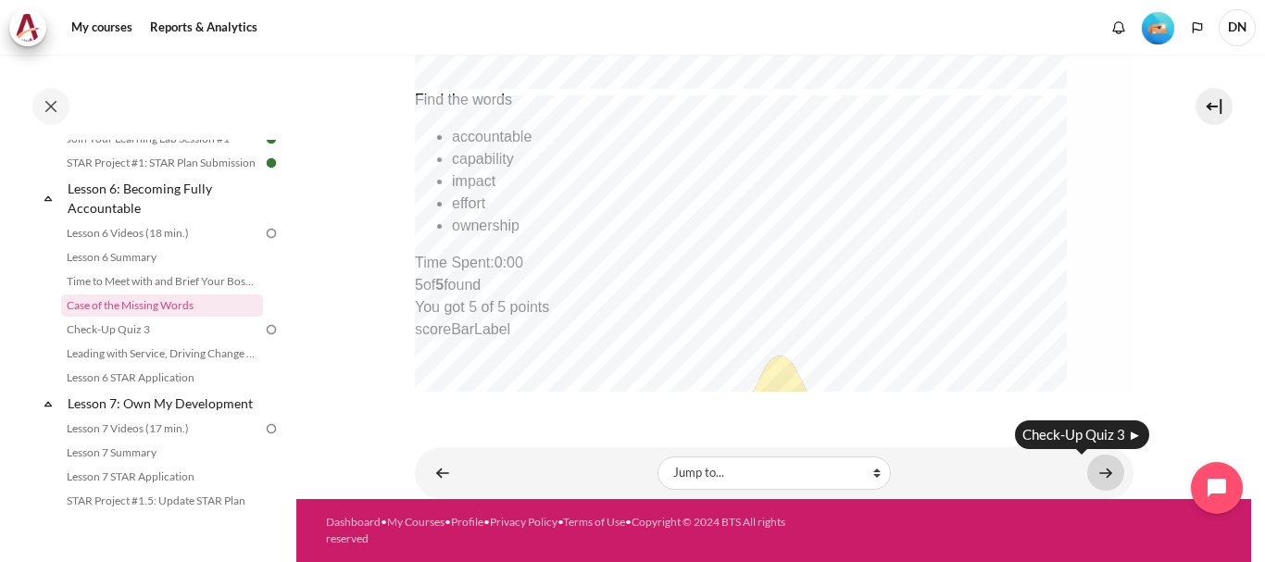
click at [1103, 466] on link "Content" at bounding box center [1105, 473] width 37 height 36
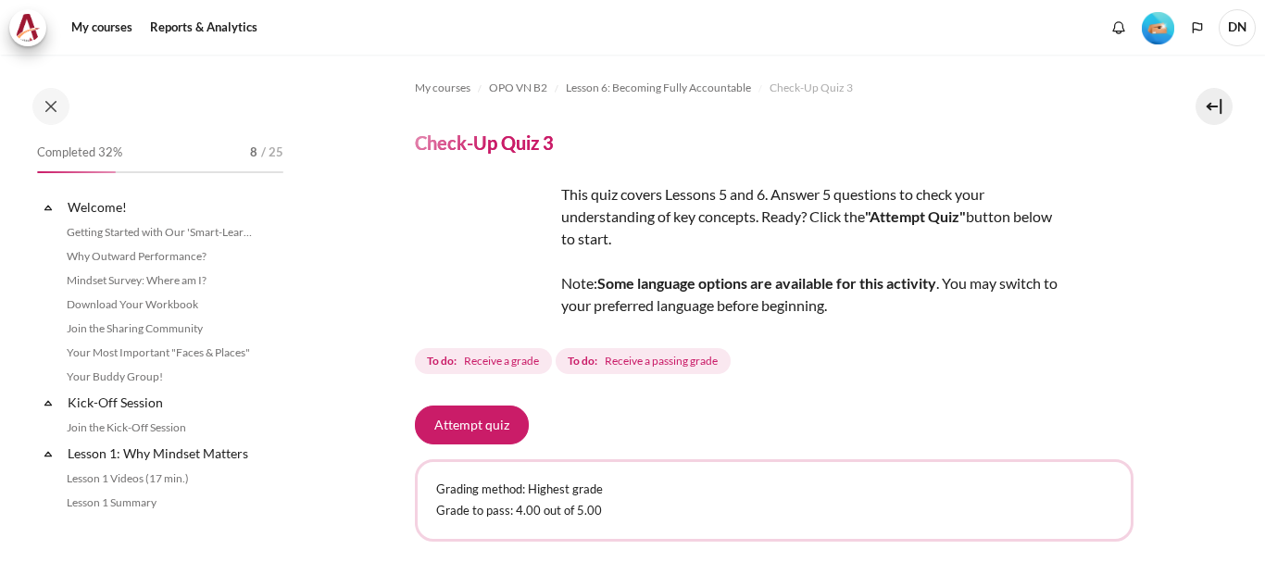
scroll to position [1071, 0]
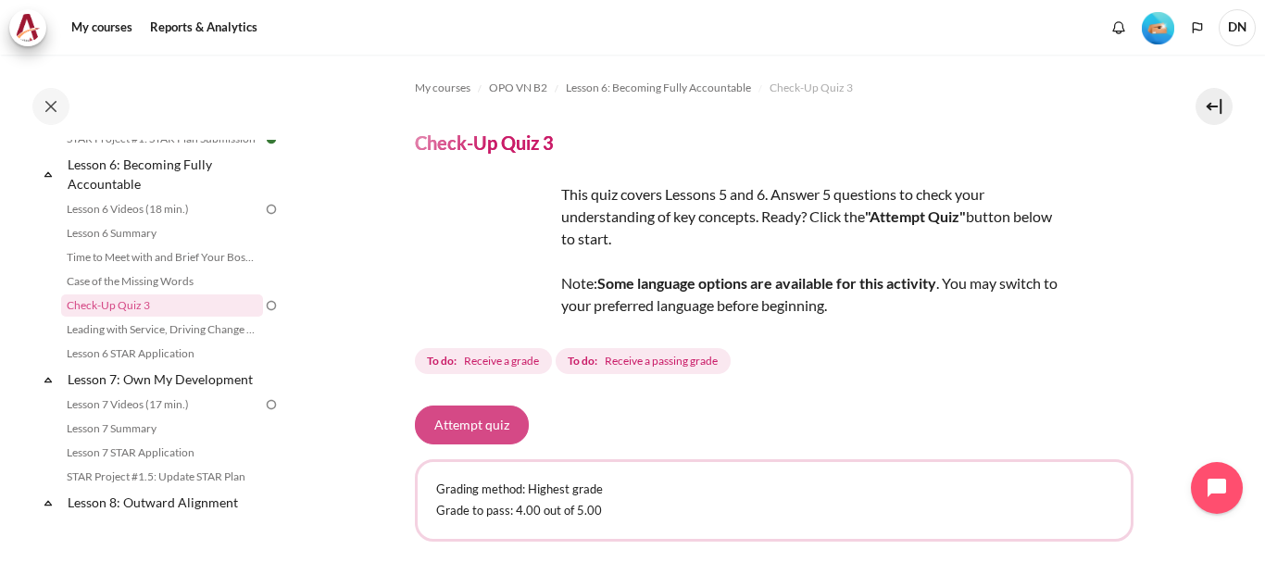
click at [479, 423] on button "Attempt quiz" at bounding box center [472, 424] width 114 height 39
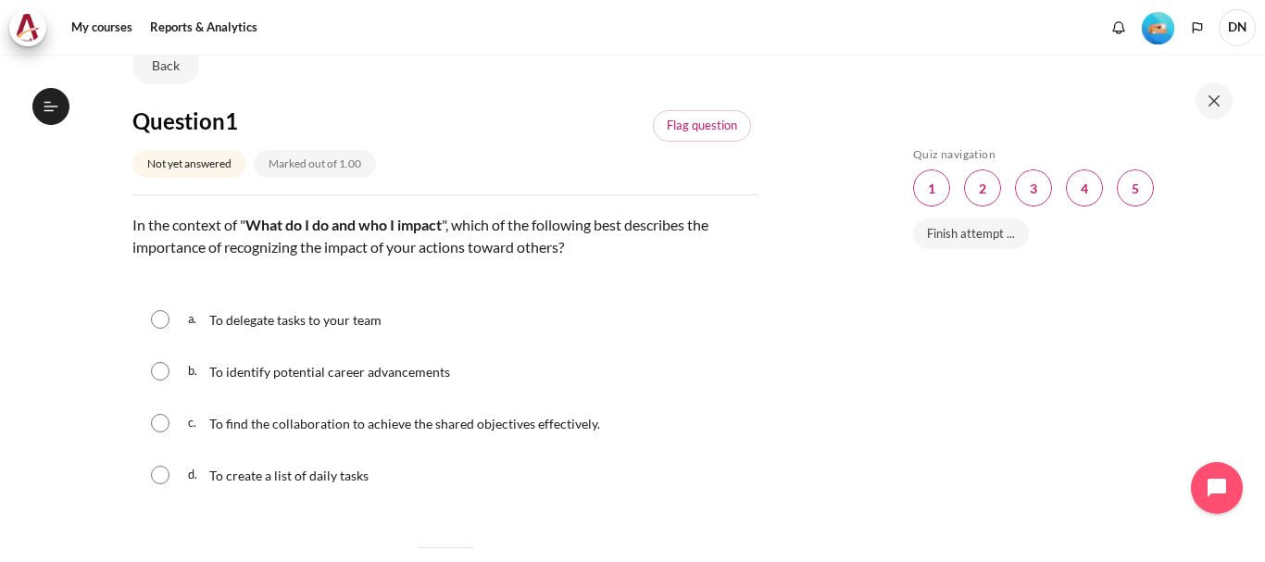
scroll to position [185, 0]
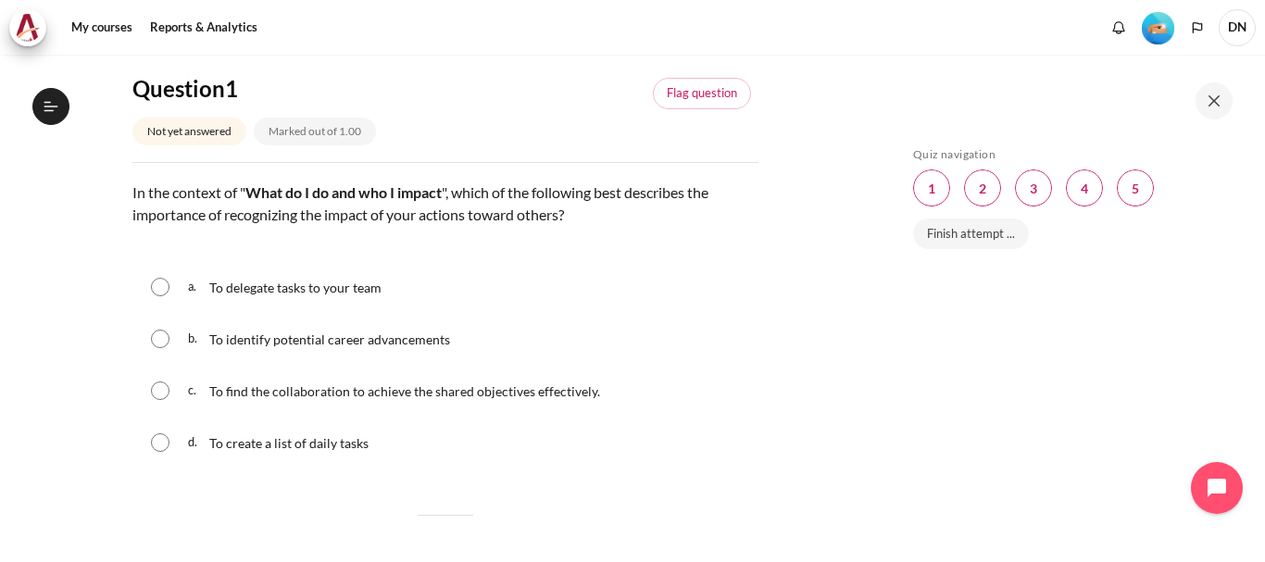
click at [158, 384] on input "Content" at bounding box center [160, 390] width 19 height 19
radio input "true"
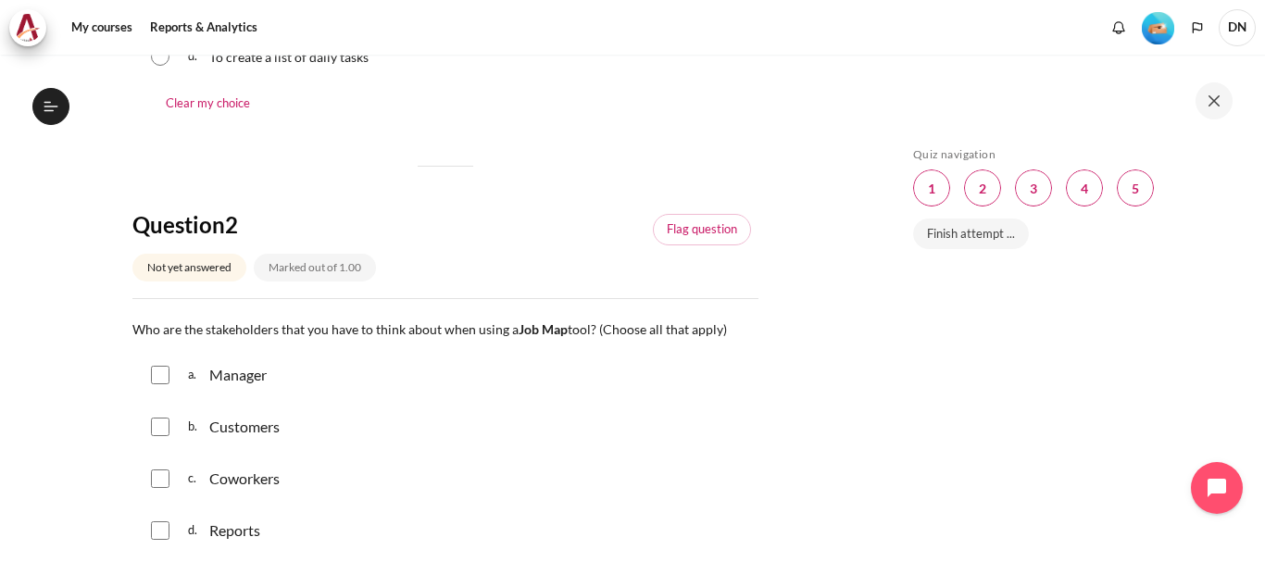
scroll to position [648, 0]
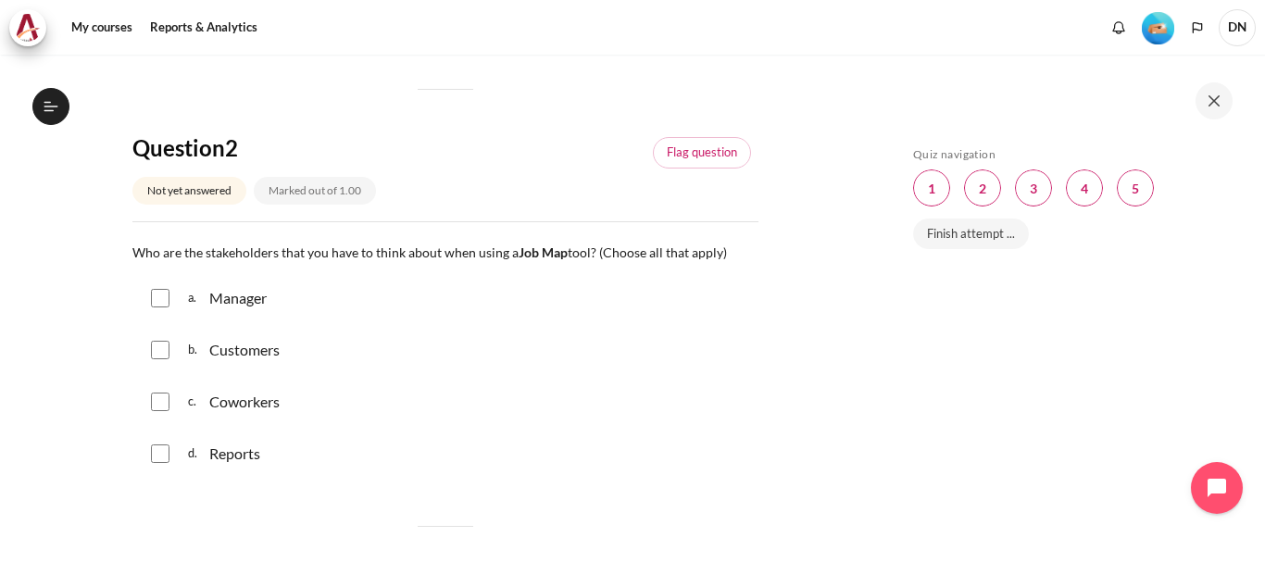
click at [232, 315] on div "a. Manager" at bounding box center [445, 298] width 626 height 48
click at [167, 346] on input "Content" at bounding box center [160, 350] width 19 height 19
checkbox input "true"
click at [153, 284] on div "a. Manager" at bounding box center [445, 298] width 626 height 48
click at [160, 300] on input "Content" at bounding box center [160, 298] width 19 height 19
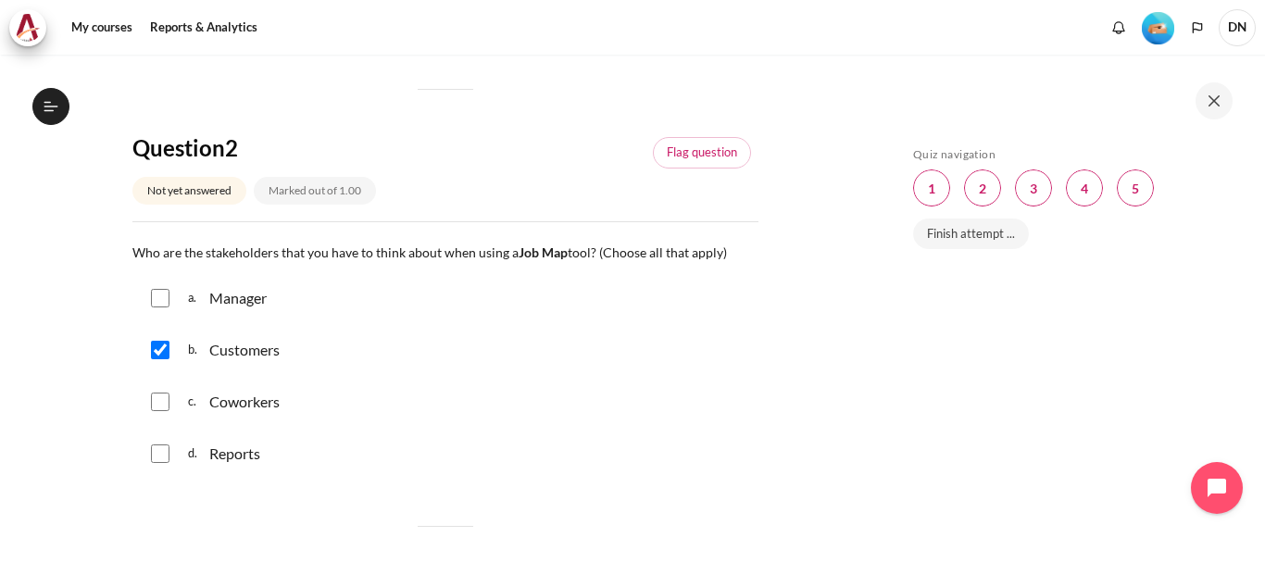
checkbox input "true"
click at [166, 411] on div "c. Coworkers" at bounding box center [445, 402] width 626 height 48
click at [160, 407] on input "Content" at bounding box center [160, 402] width 19 height 19
checkbox input "true"
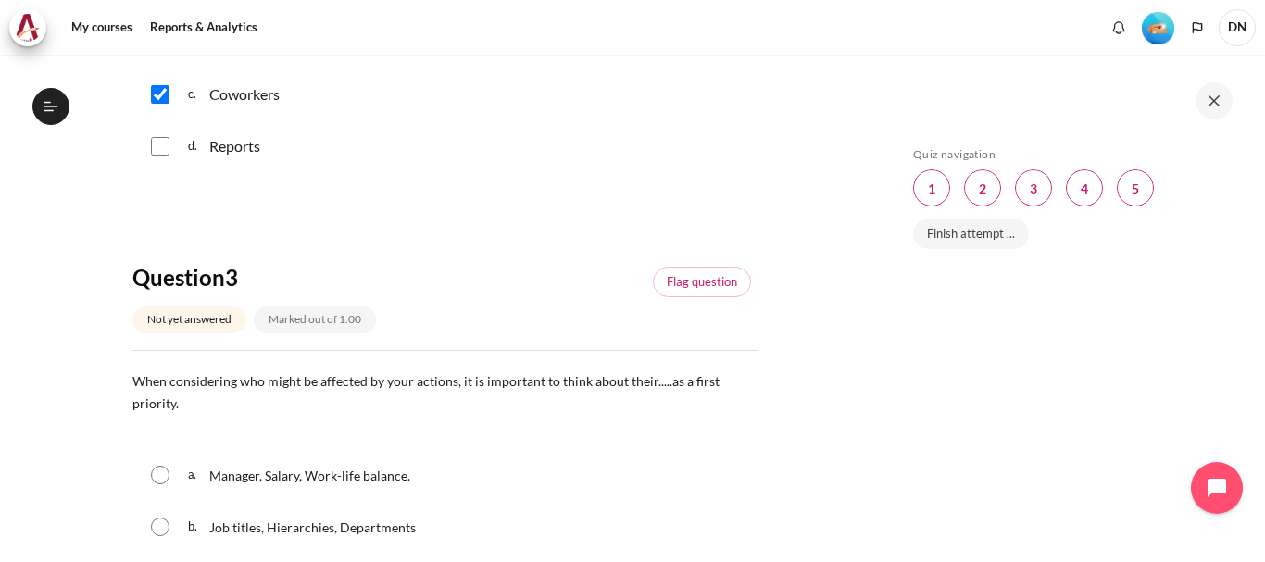
scroll to position [1111, 0]
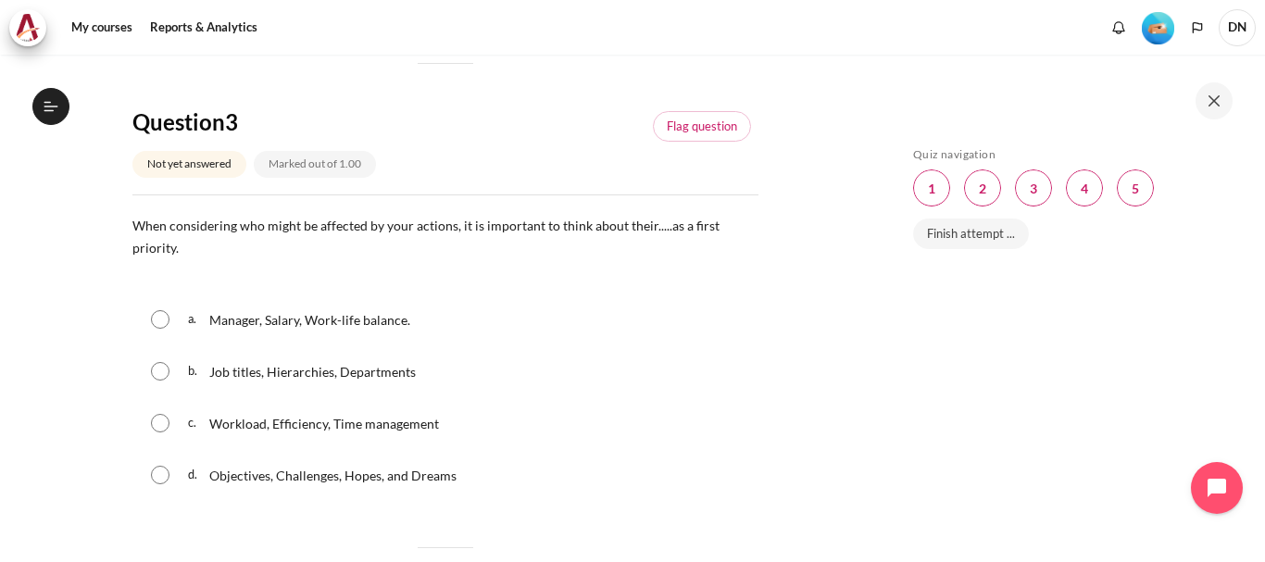
click at [162, 480] on input "Content" at bounding box center [160, 475] width 19 height 19
radio input "true"
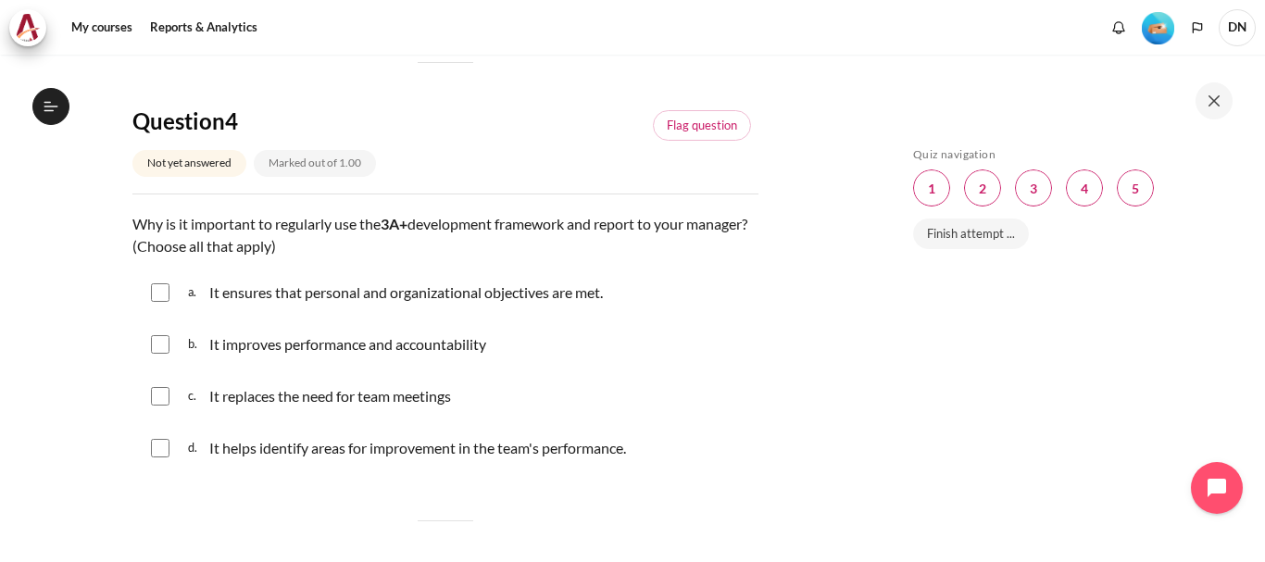
scroll to position [1666, 0]
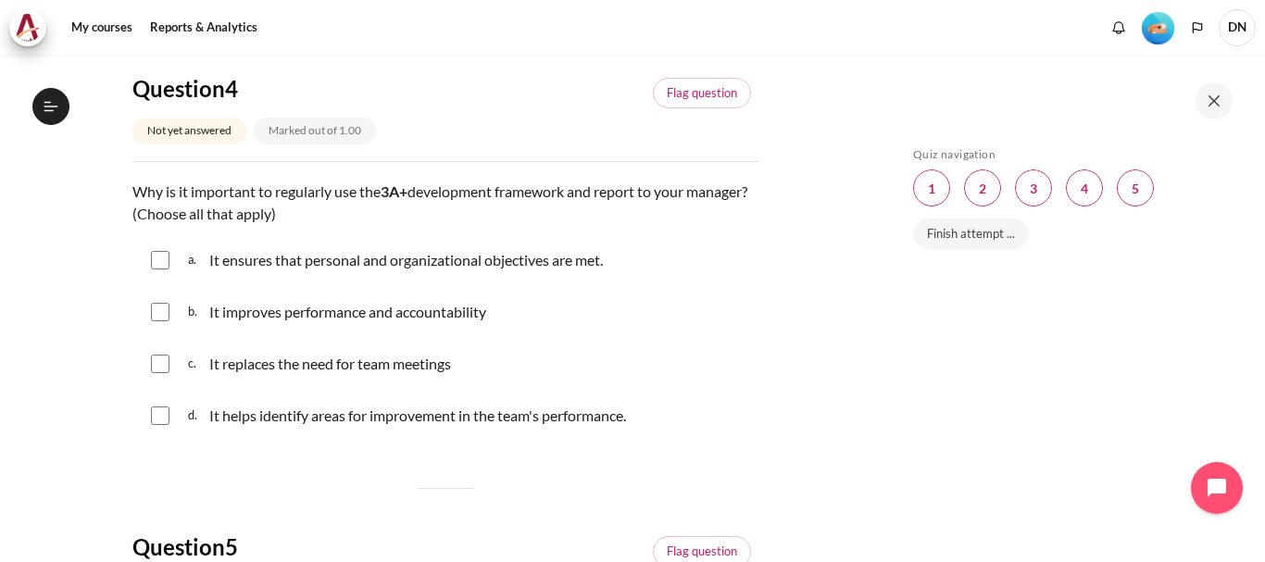
click at [165, 252] on input "Content" at bounding box center [160, 260] width 19 height 19
checkbox input "true"
click at [165, 310] on input "Content" at bounding box center [160, 312] width 19 height 19
checkbox input "true"
click at [158, 422] on input "Content" at bounding box center [160, 415] width 19 height 19
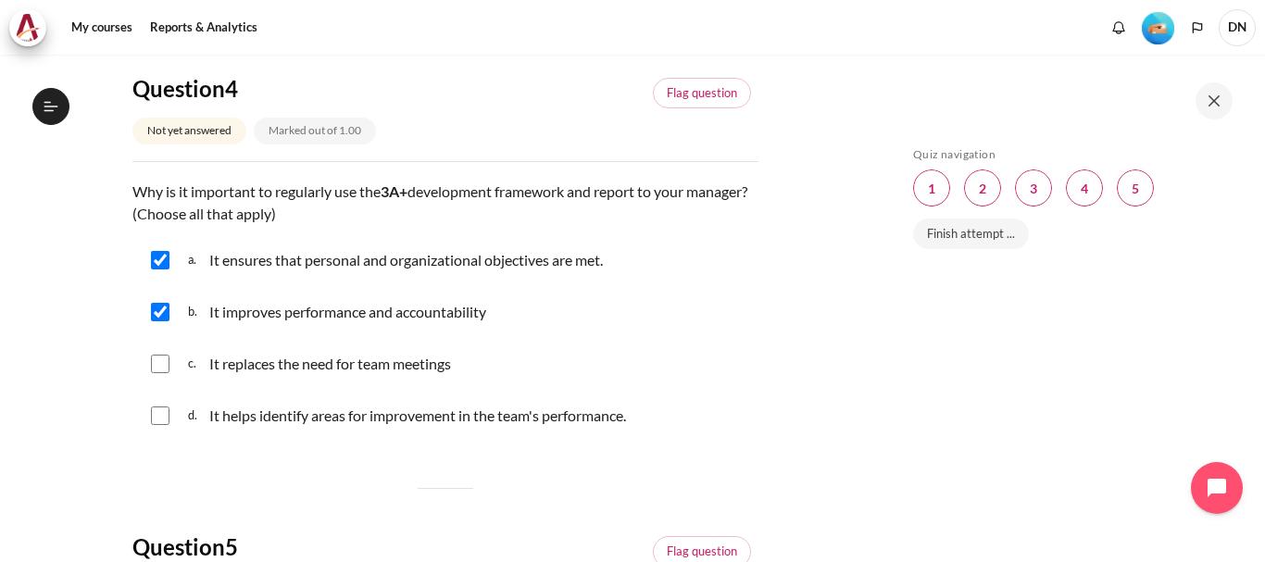
checkbox input "true"
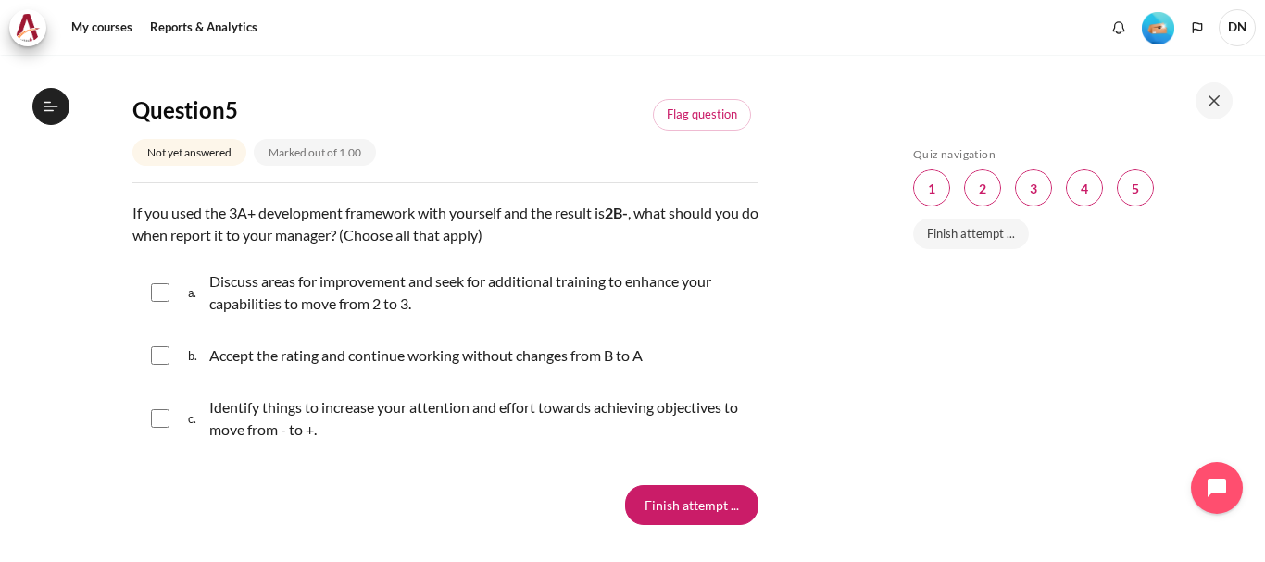
scroll to position [2129, 0]
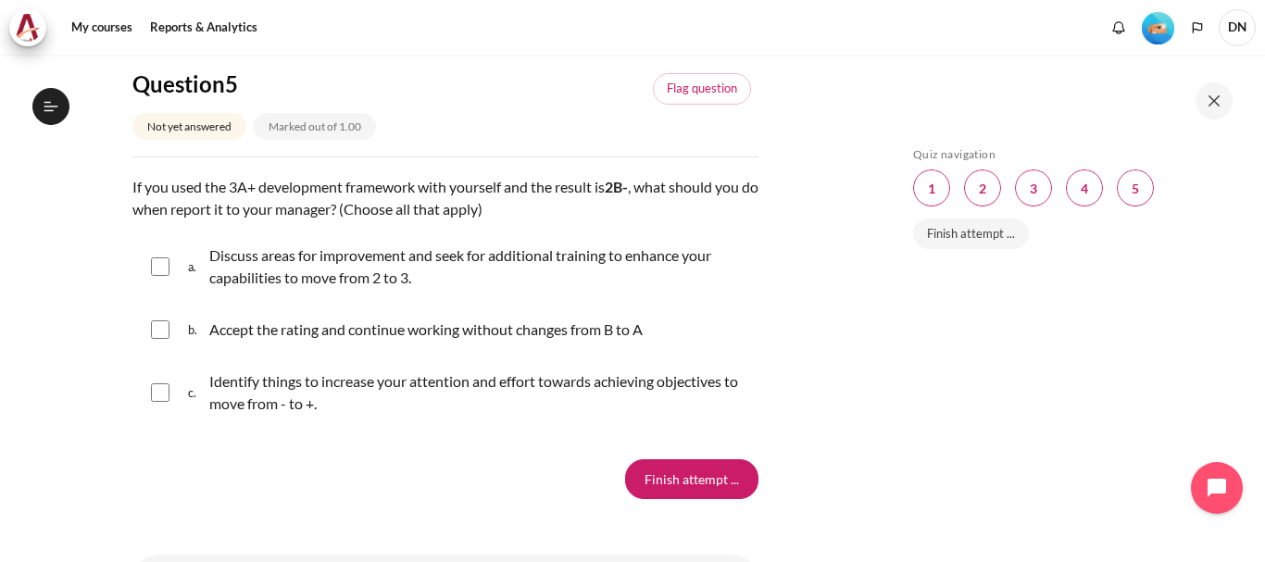
click at [166, 268] on input "Content" at bounding box center [160, 266] width 19 height 19
checkbox input "true"
click at [157, 389] on input "Content" at bounding box center [160, 392] width 19 height 19
checkbox input "true"
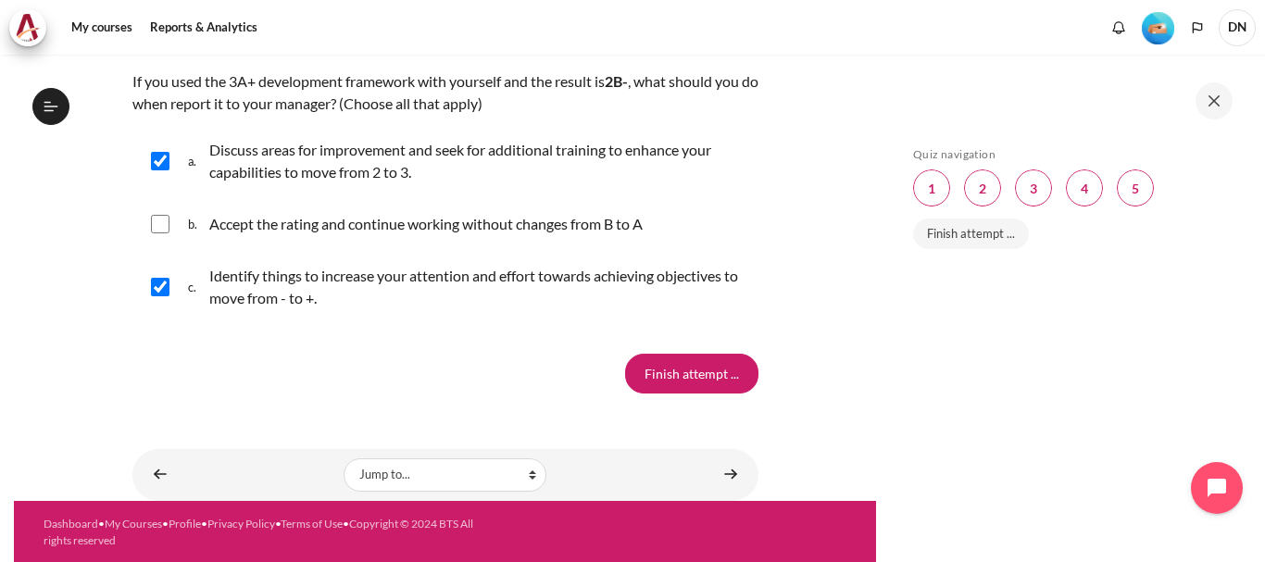
scroll to position [2237, 0]
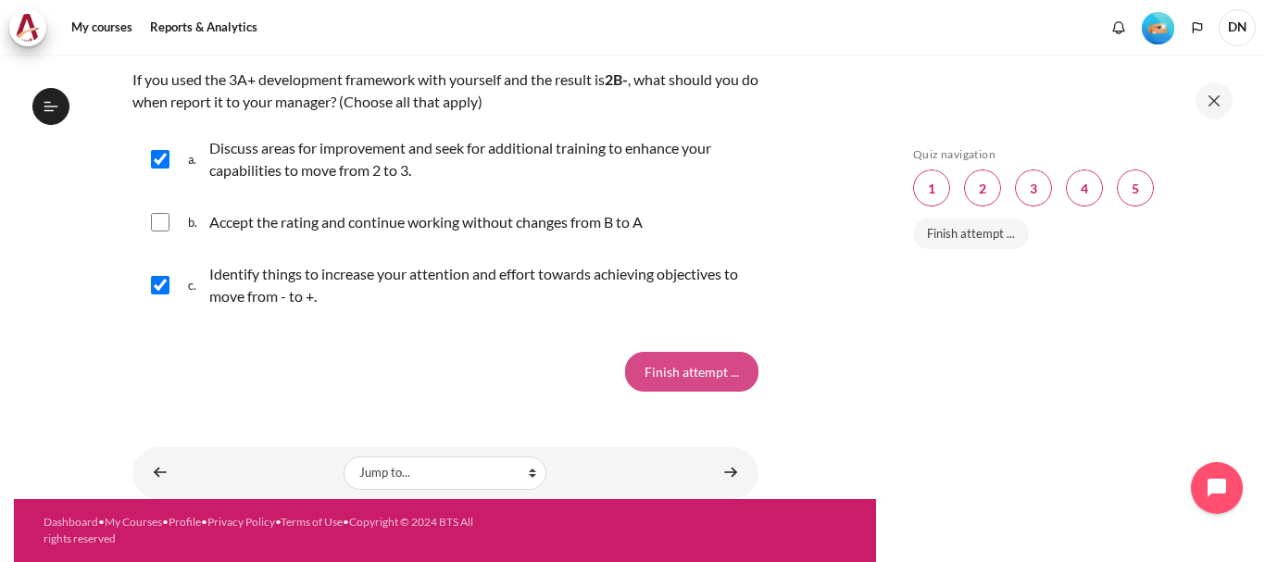
click at [698, 380] on input "Finish attempt ..." at bounding box center [691, 371] width 133 height 39
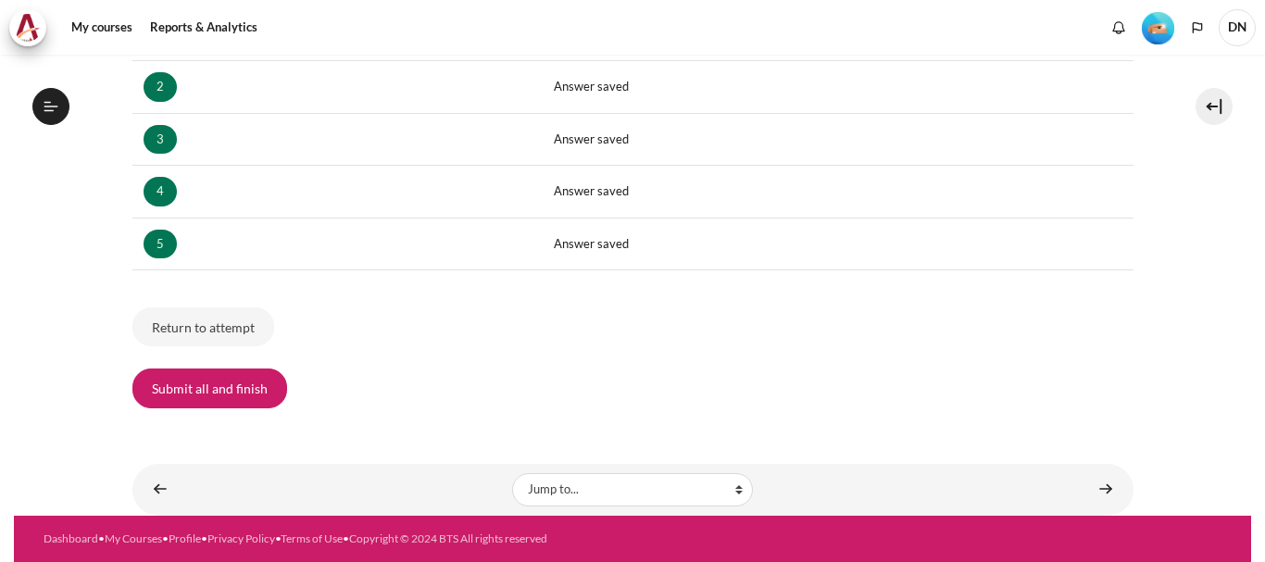
scroll to position [1071, 0]
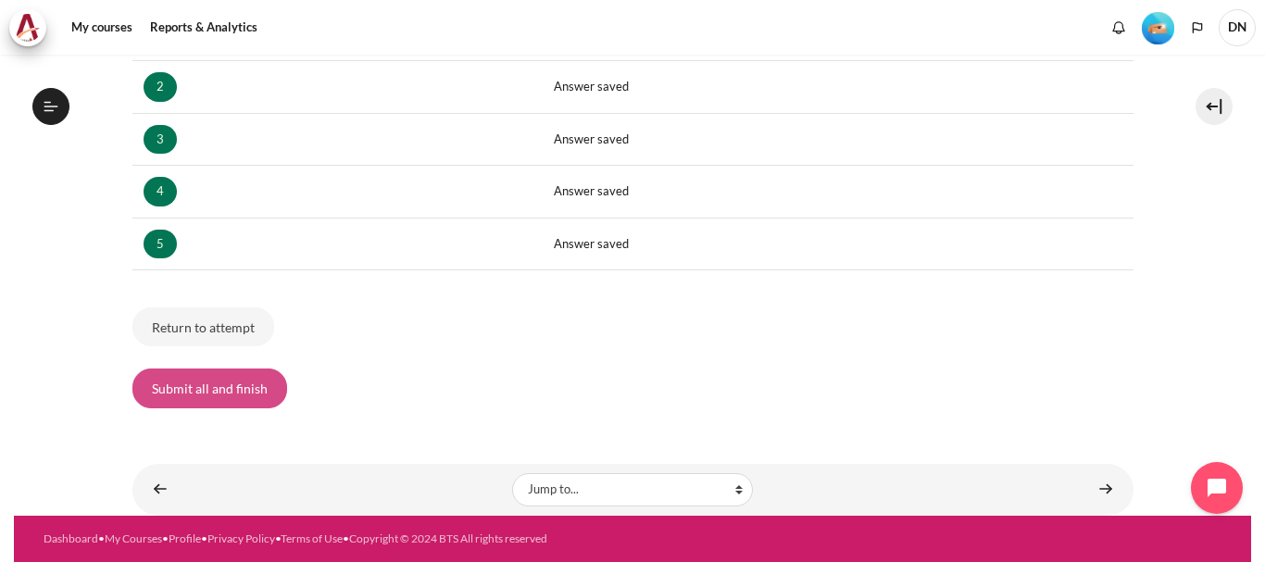
click at [183, 390] on button "Submit all and finish" at bounding box center [209, 387] width 155 height 39
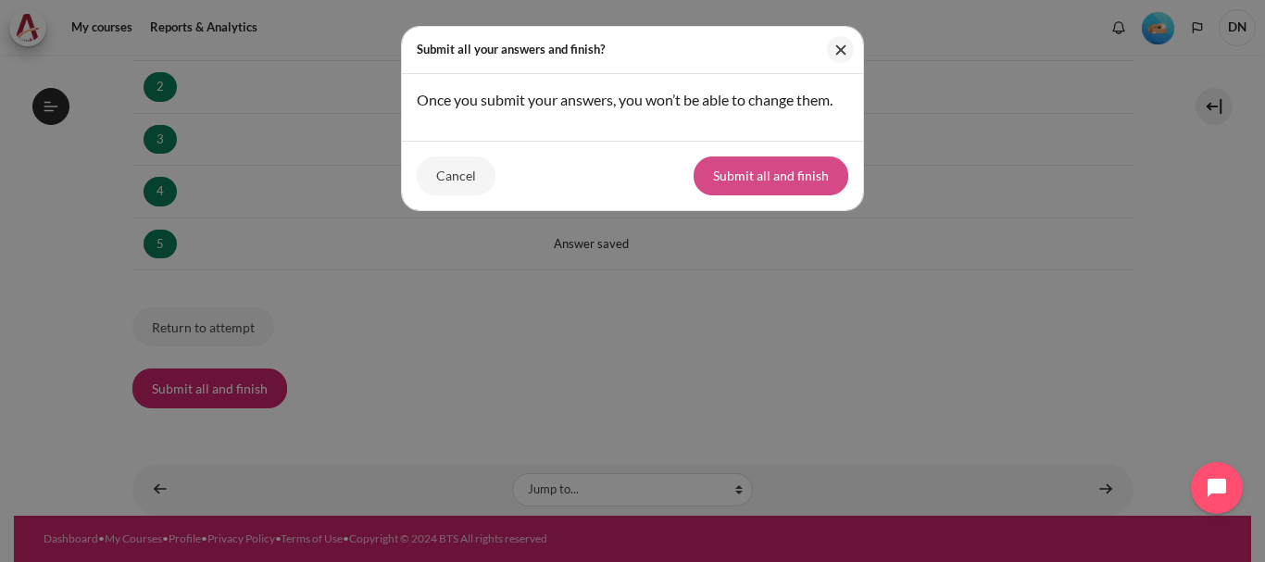
click at [742, 173] on button "Submit all and finish" at bounding box center [770, 175] width 155 height 39
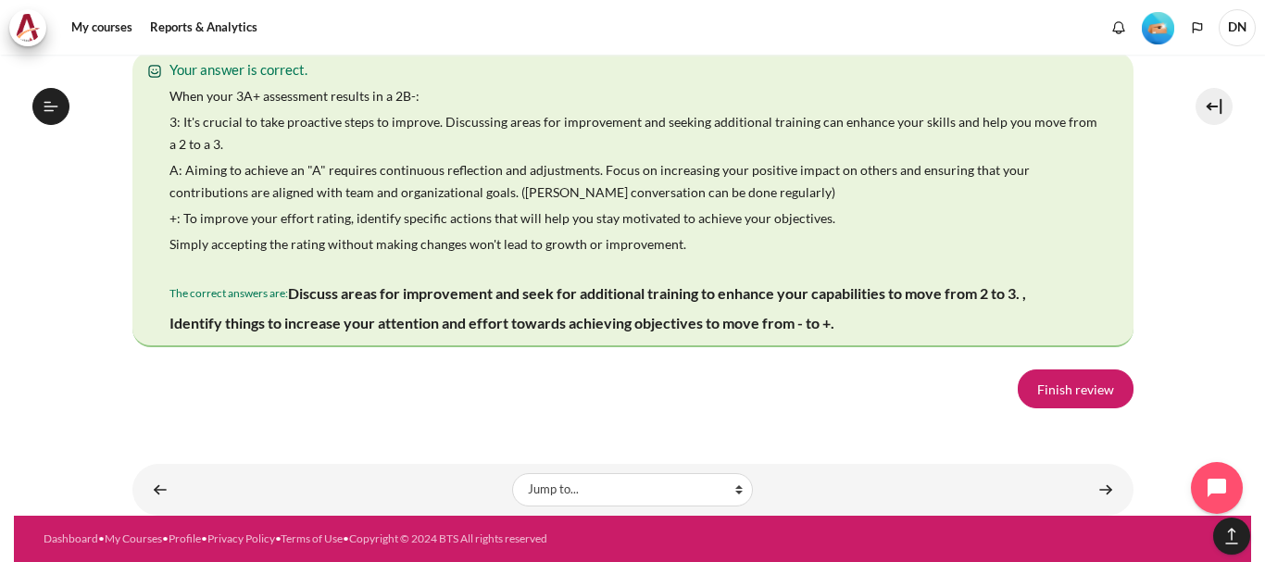
scroll to position [3645, 0]
click at [1100, 403] on link "Finish review" at bounding box center [1075, 388] width 116 height 39
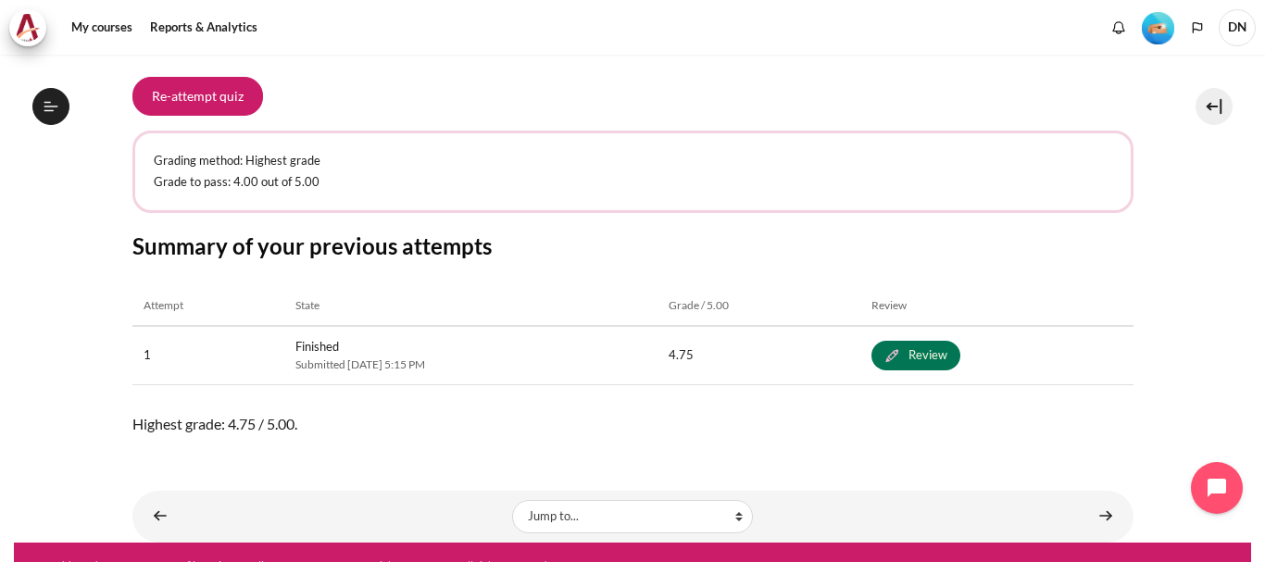
scroll to position [355, 0]
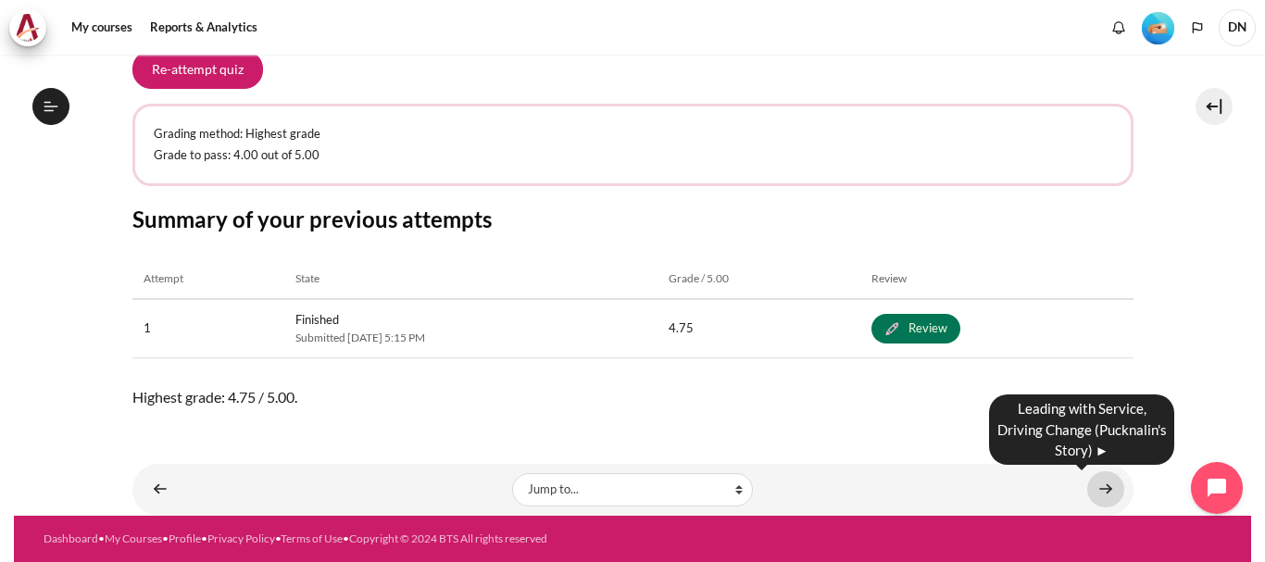
click at [1094, 496] on link "Content" at bounding box center [1105, 489] width 37 height 36
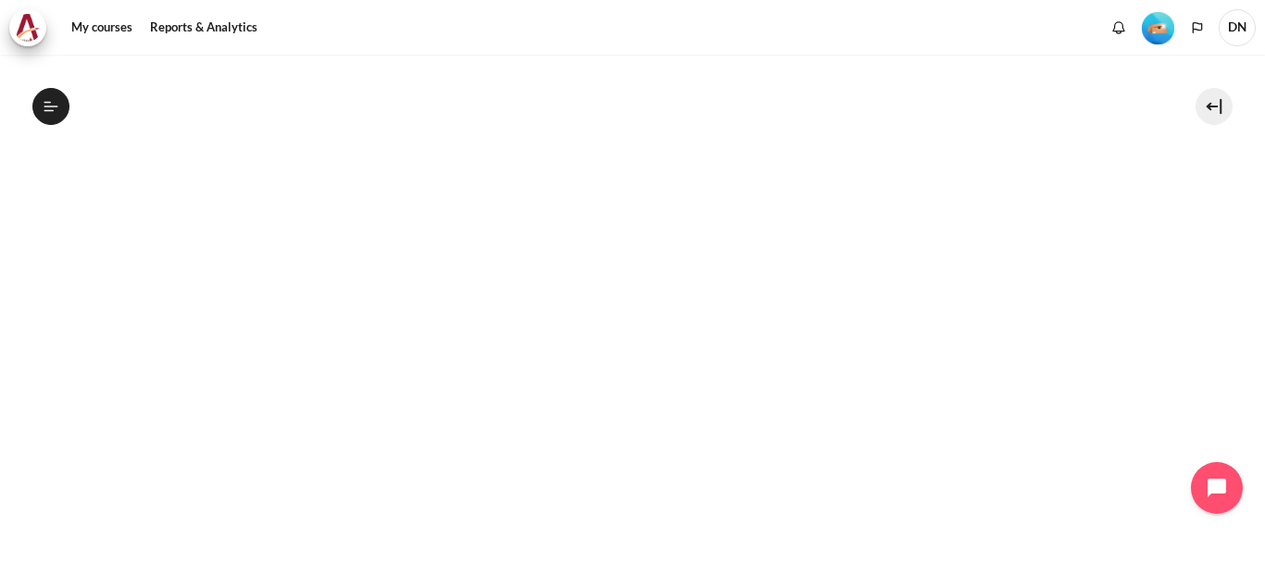
scroll to position [479, 0]
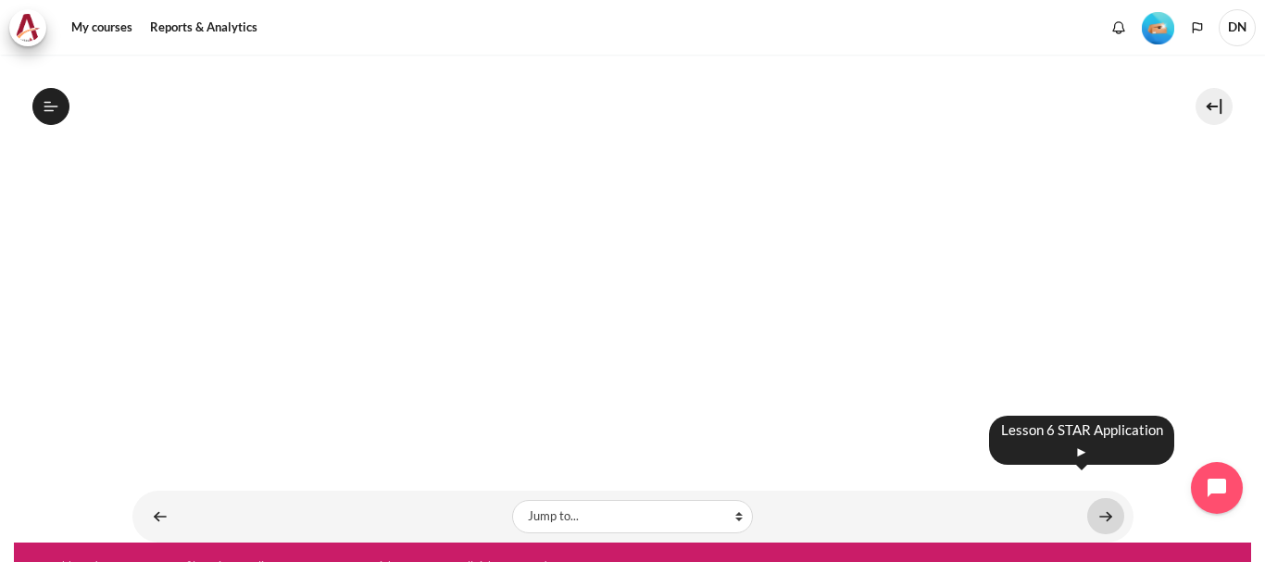
click at [1091, 498] on link "Content" at bounding box center [1105, 516] width 37 height 36
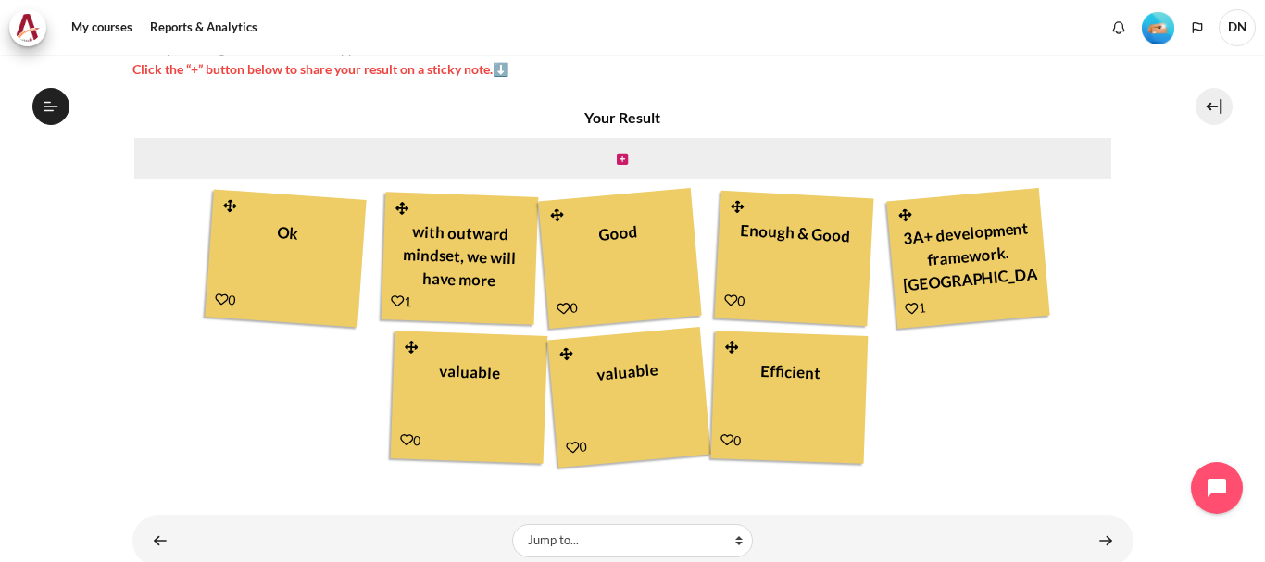
scroll to position [514, 0]
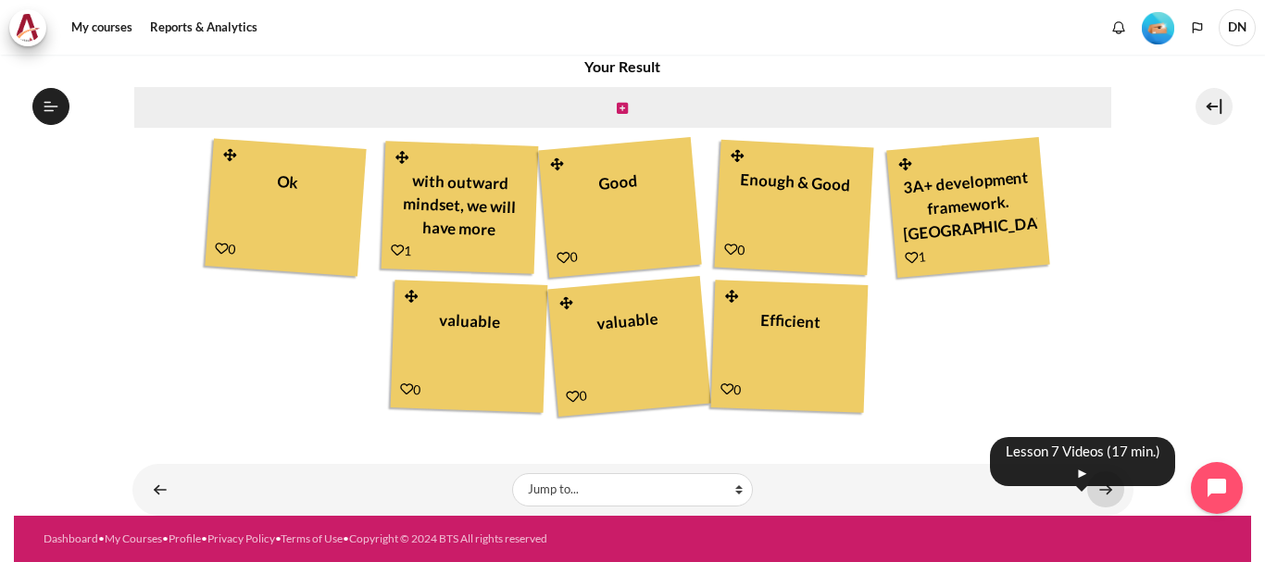
click at [1096, 498] on link "Content" at bounding box center [1105, 489] width 37 height 36
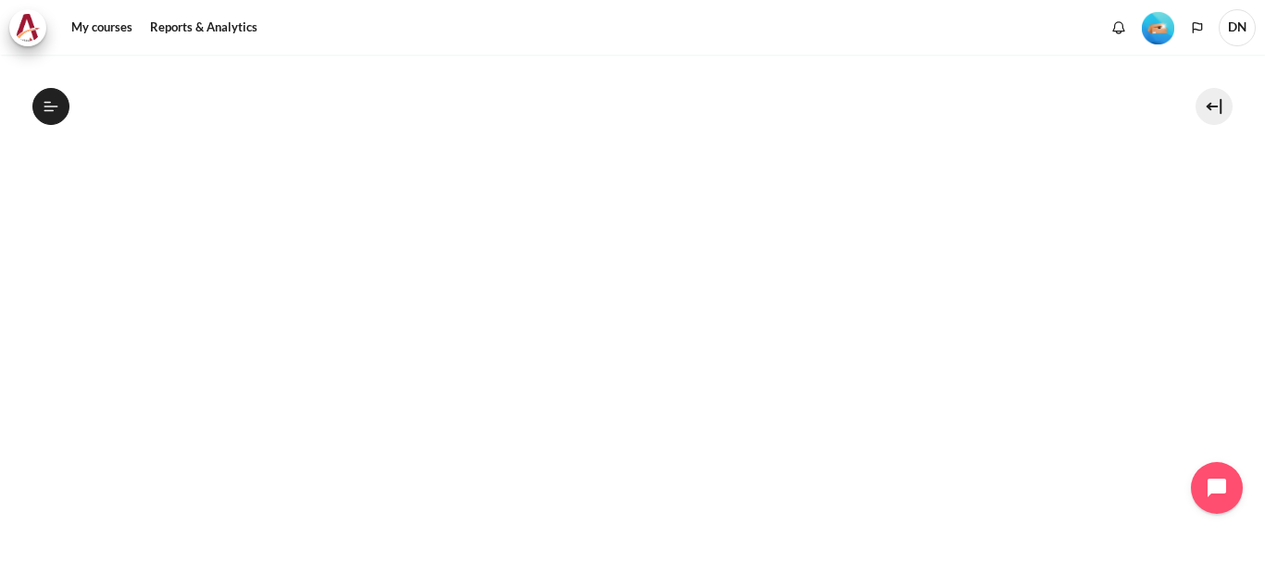
scroll to position [555, 0]
